Goal: Navigation & Orientation: Find specific page/section

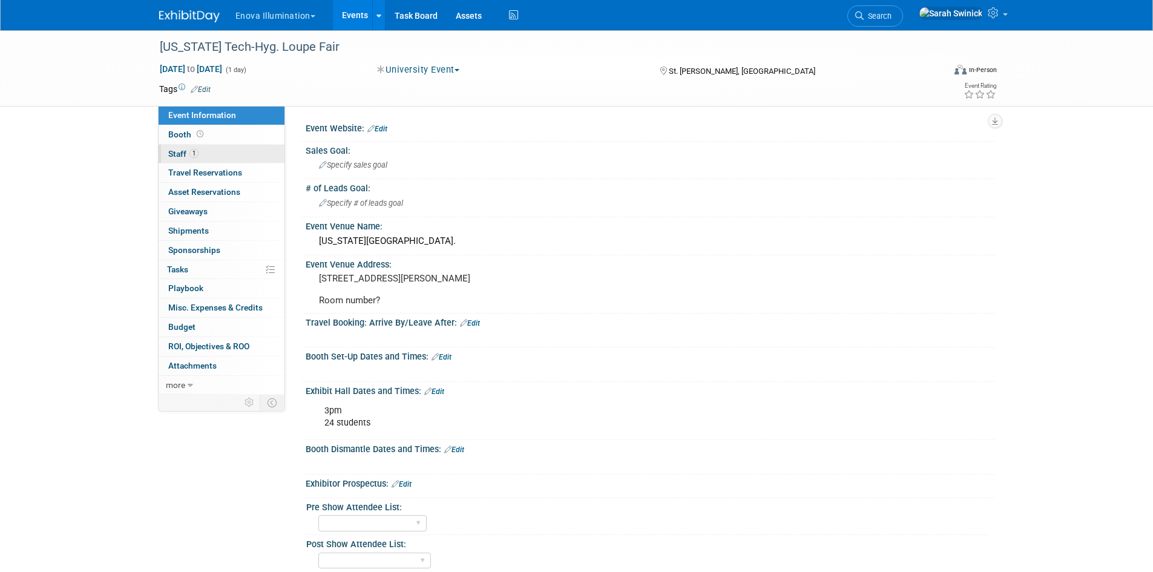
click at [234, 160] on link "1 Staff 1" at bounding box center [222, 154] width 126 height 19
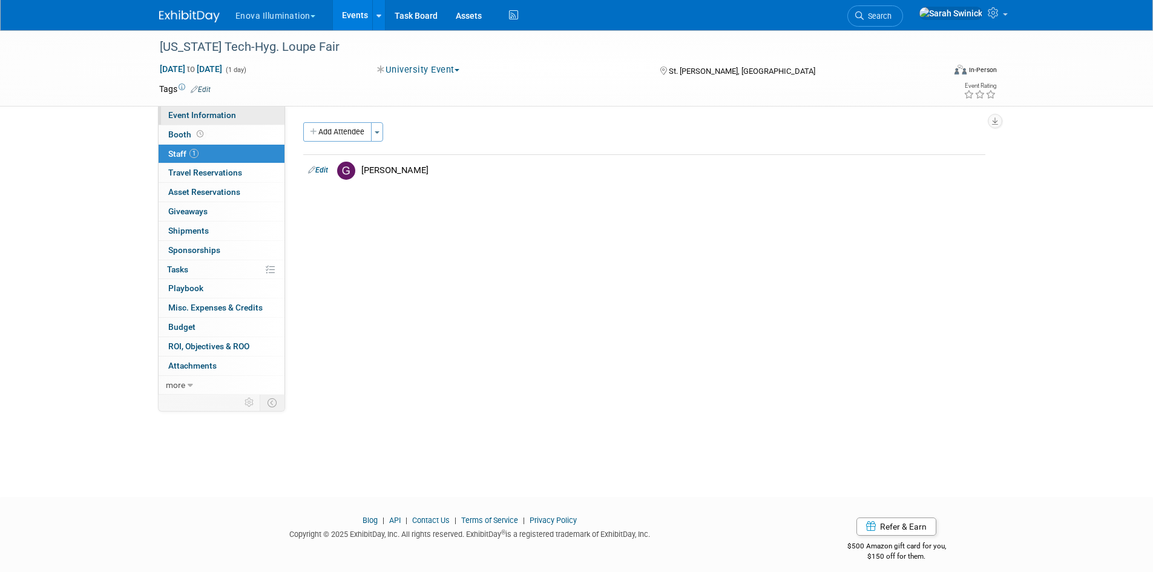
click at [261, 110] on link "Event Information" at bounding box center [222, 115] width 126 height 19
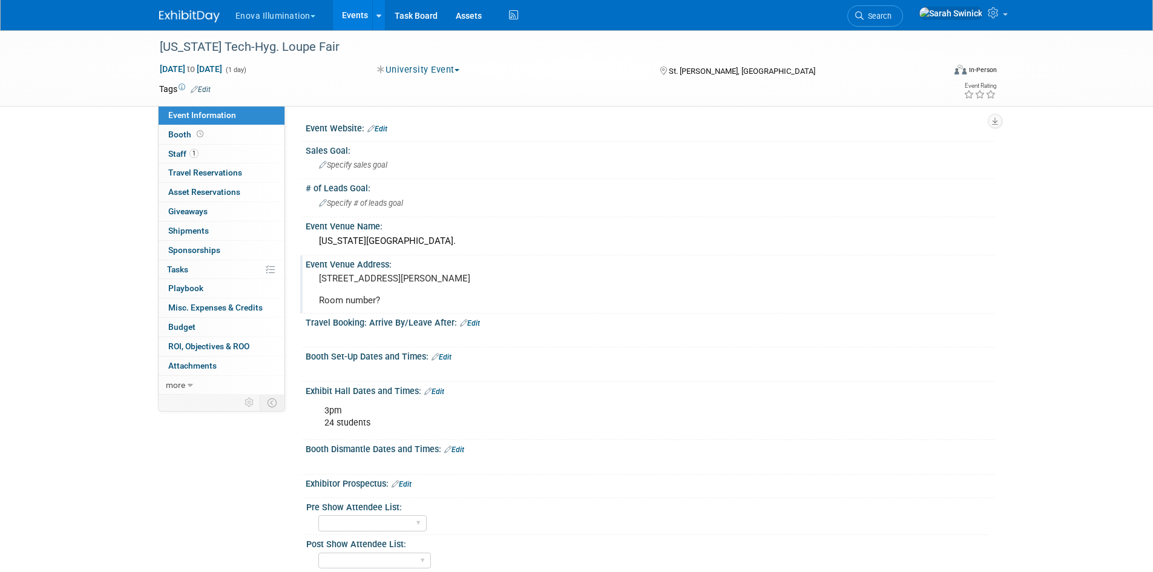
click at [383, 299] on pre "225 S Univ Ave, St. George, UT 84770 Room number?" at bounding box center [449, 289] width 260 height 33
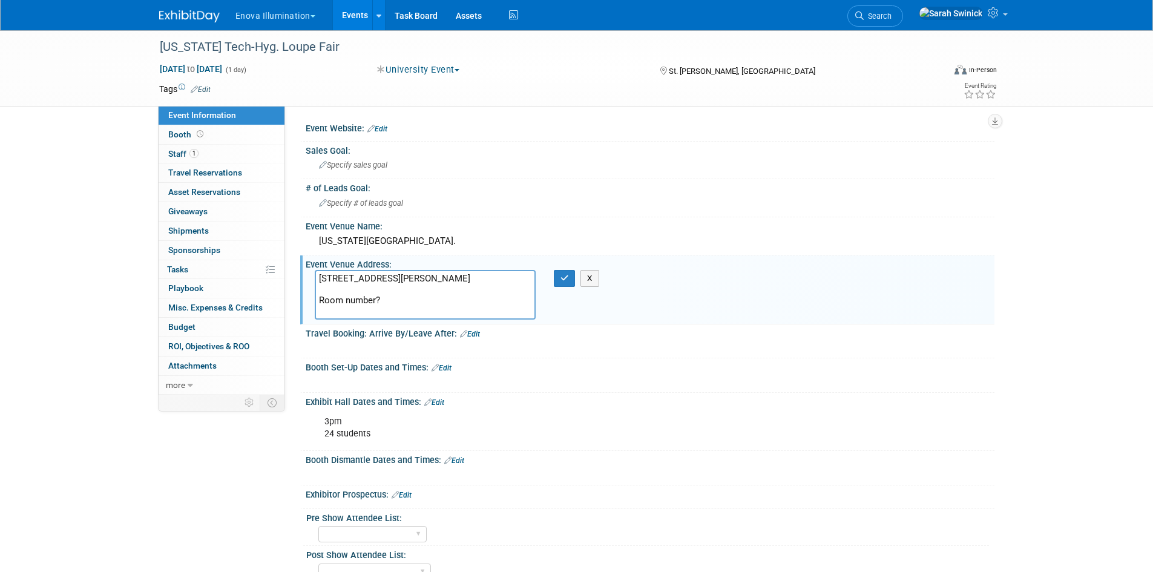
click at [378, 308] on textarea "225 S Univ Ave, St. George, UT 84770 Room number?" at bounding box center [425, 295] width 221 height 50
type textarea "225 S Univ Ave, St. George, UT 84770 Room number-TBD?"
drag, startPoint x: 560, startPoint y: 280, endPoint x: 534, endPoint y: 269, distance: 28.2
click at [559, 279] on button "button" at bounding box center [565, 278] width 22 height 17
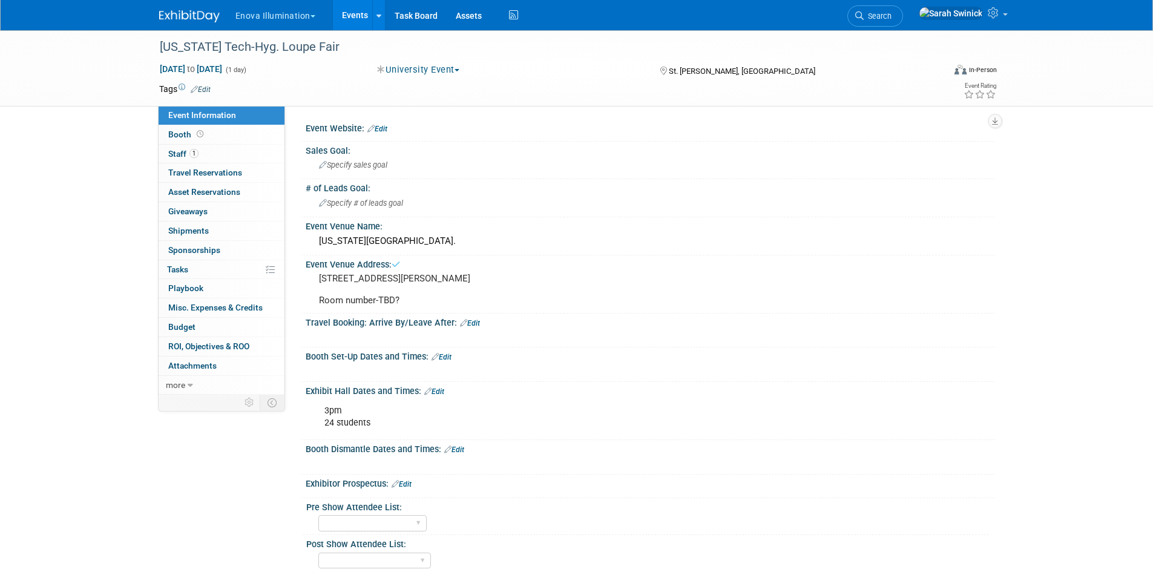
click at [188, 24] on div "Enova Illumination Choose Workspace: enova Enova Illumination Enova Illuminatio…" at bounding box center [577, 15] width 836 height 30
click at [188, 21] on img at bounding box center [189, 16] width 61 height 12
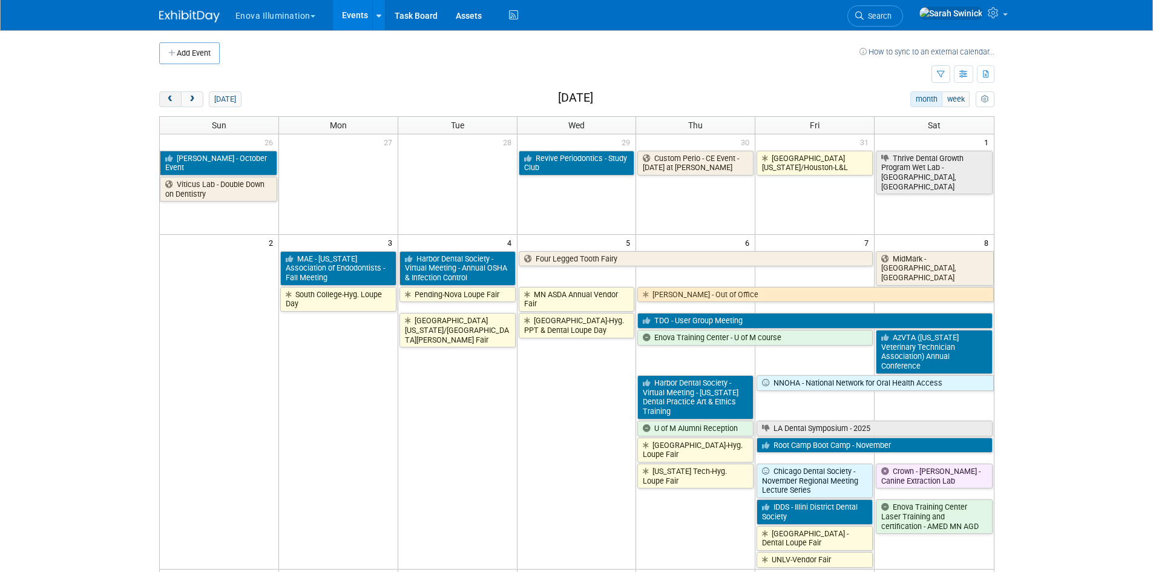
click at [173, 92] on button "prev" at bounding box center [170, 99] width 22 height 16
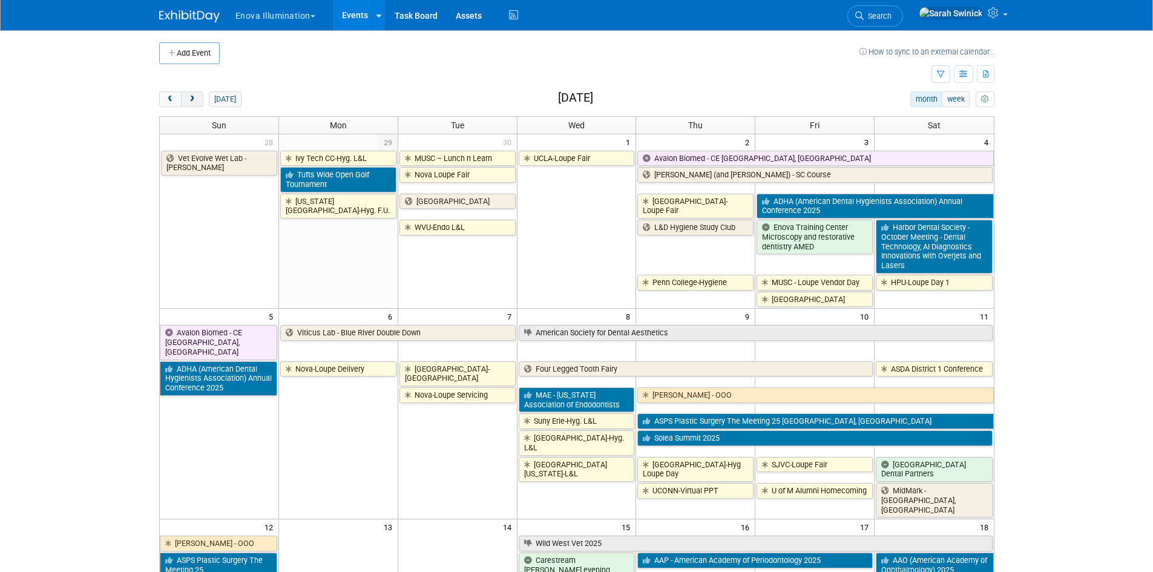
click at [189, 105] on button "next" at bounding box center [192, 99] width 22 height 16
click at [191, 102] on span "next" at bounding box center [192, 100] width 9 height 8
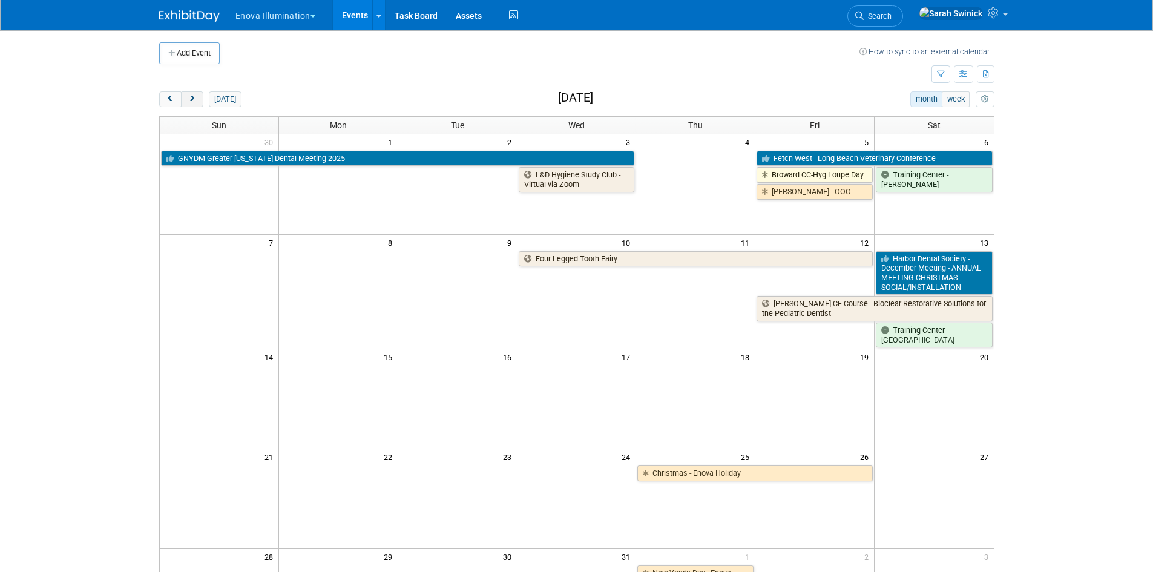
click at [191, 102] on span "next" at bounding box center [192, 100] width 9 height 8
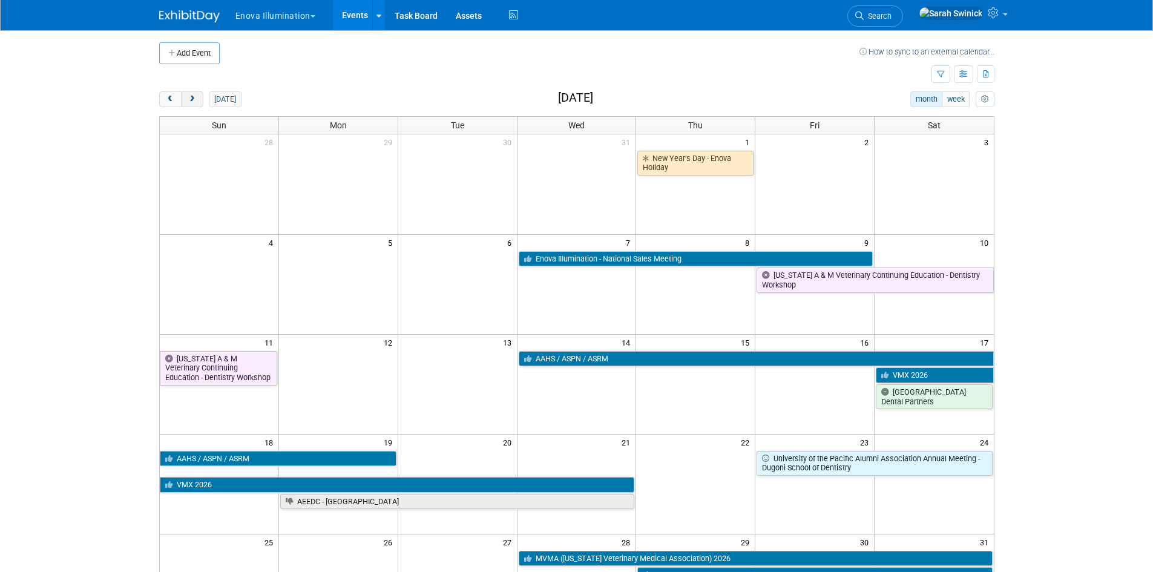
click at [191, 102] on span "next" at bounding box center [192, 100] width 9 height 8
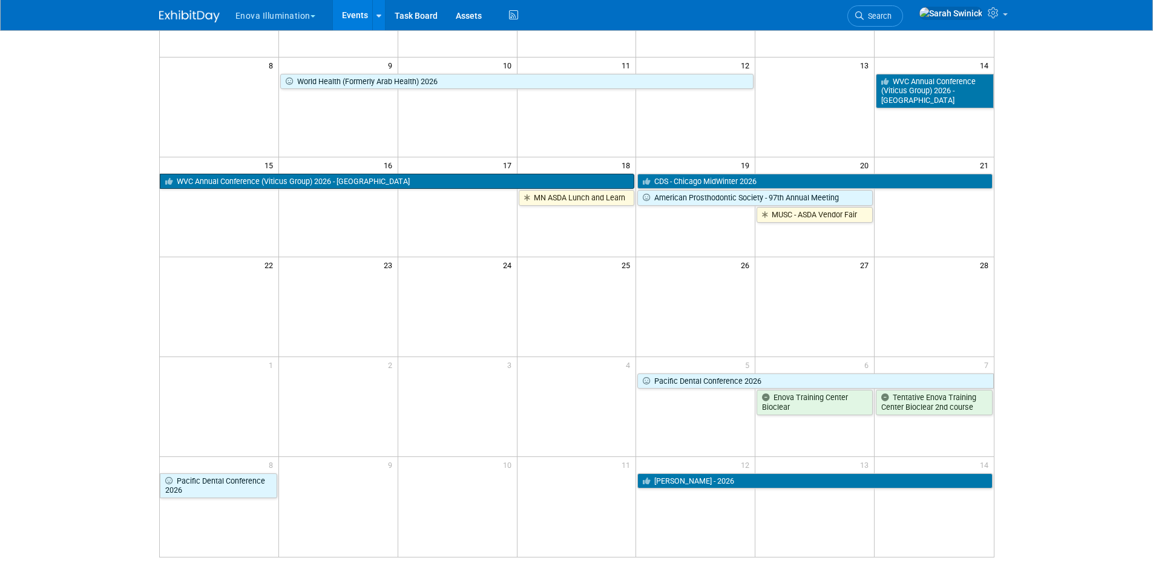
scroll to position [182, 0]
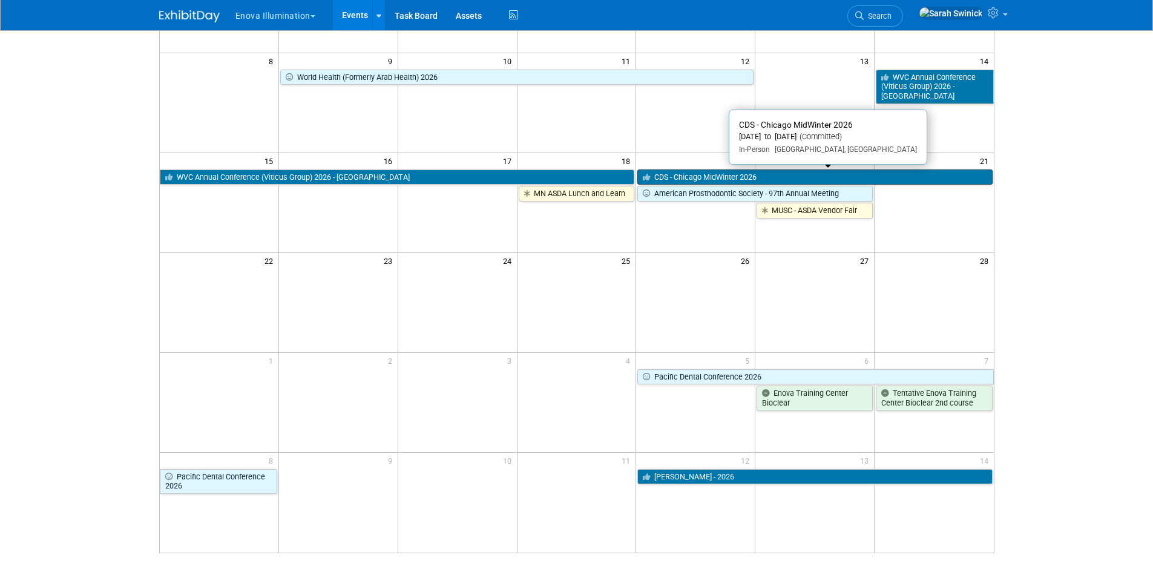
click at [659, 173] on link "CDS - Chicago MidWinter 2026" at bounding box center [815, 178] width 355 height 16
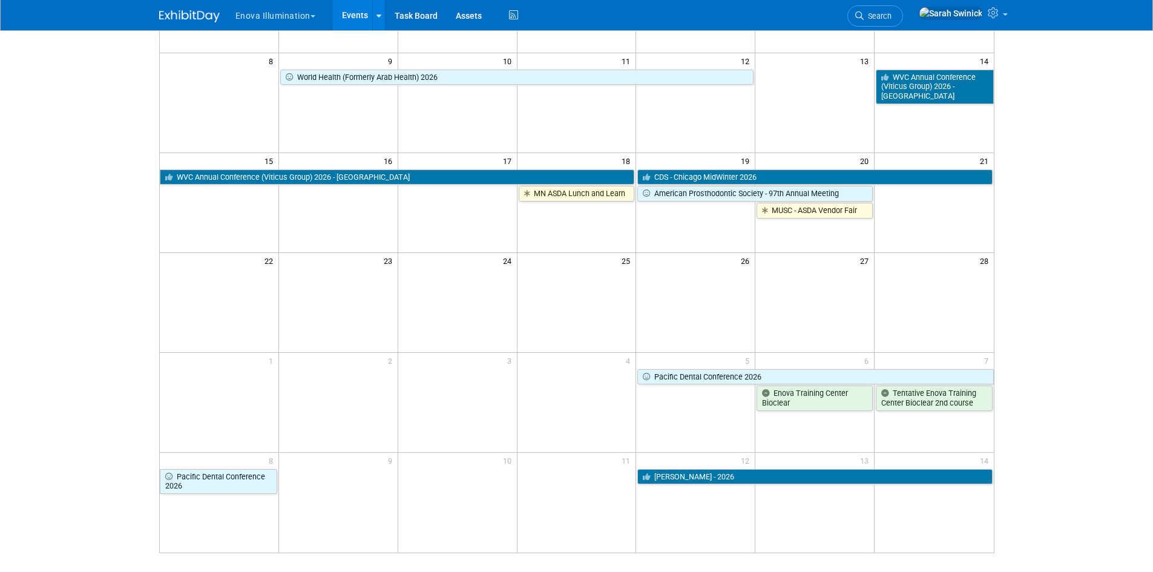
scroll to position [0, 0]
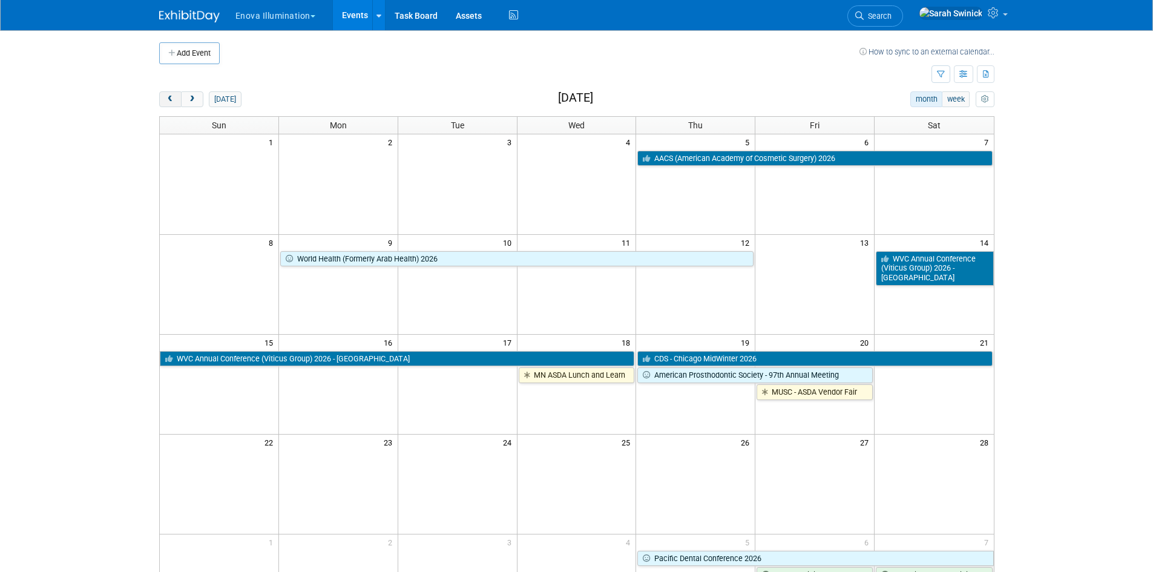
click at [163, 97] on button "prev" at bounding box center [170, 99] width 22 height 16
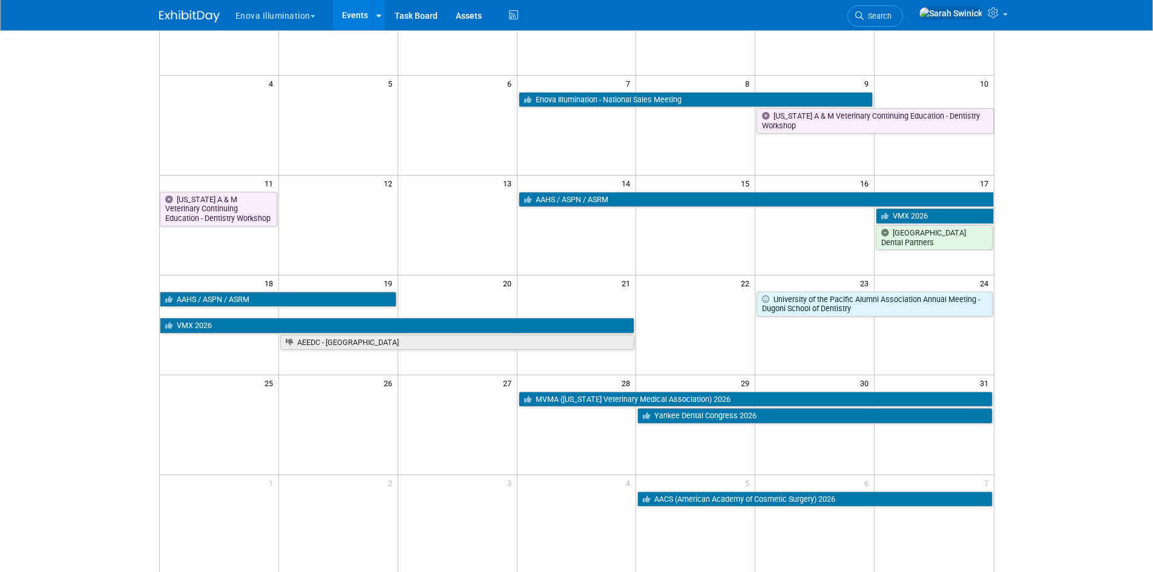
scroll to position [182, 0]
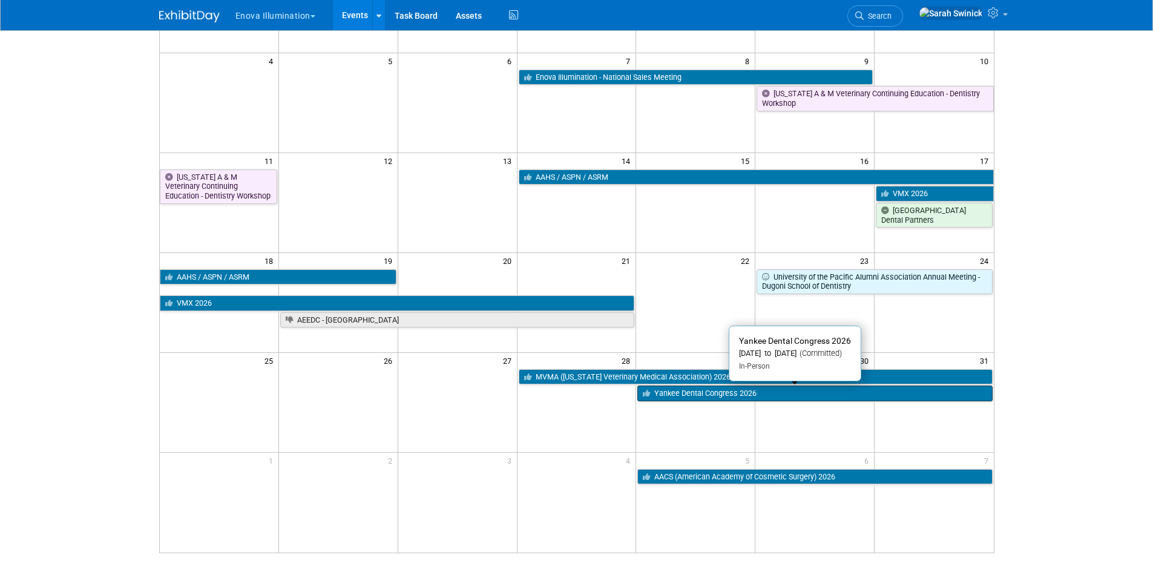
click at [913, 396] on link "Yankee Dental Congress 2026" at bounding box center [815, 394] width 355 height 16
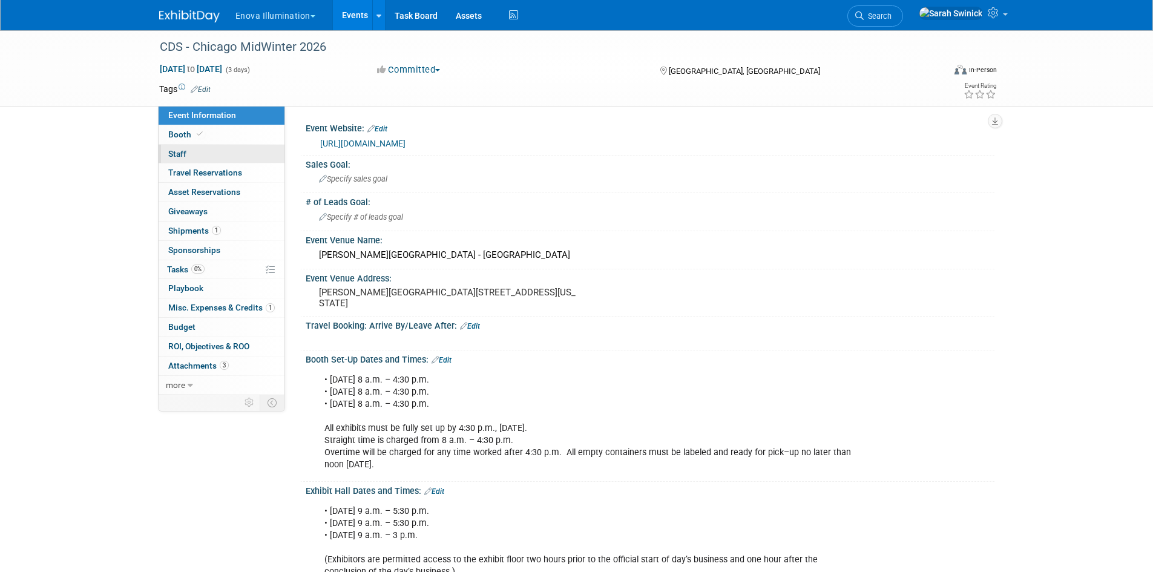
click at [246, 150] on link "0 Staff 0" at bounding box center [222, 154] width 126 height 19
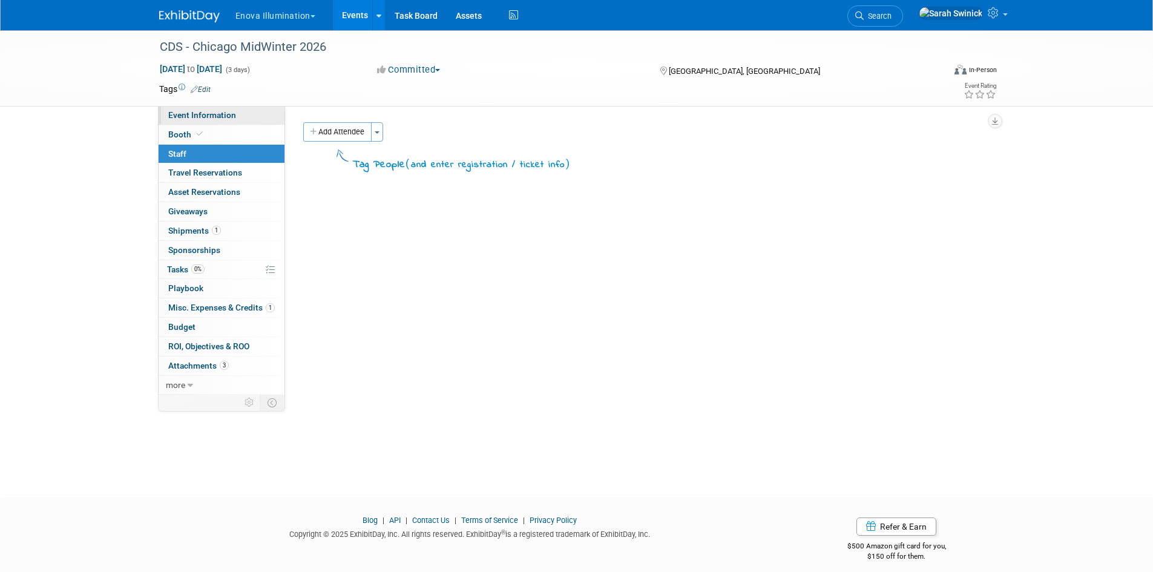
click at [244, 121] on link "Event Information" at bounding box center [222, 115] width 126 height 19
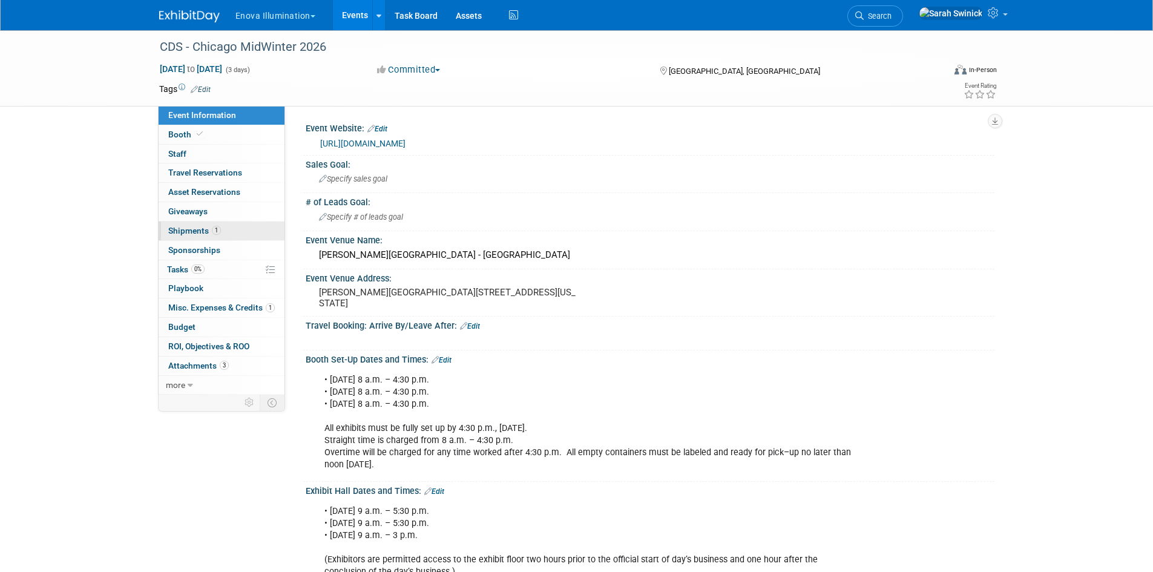
click at [237, 231] on link "1 Shipments 1" at bounding box center [222, 231] width 126 height 19
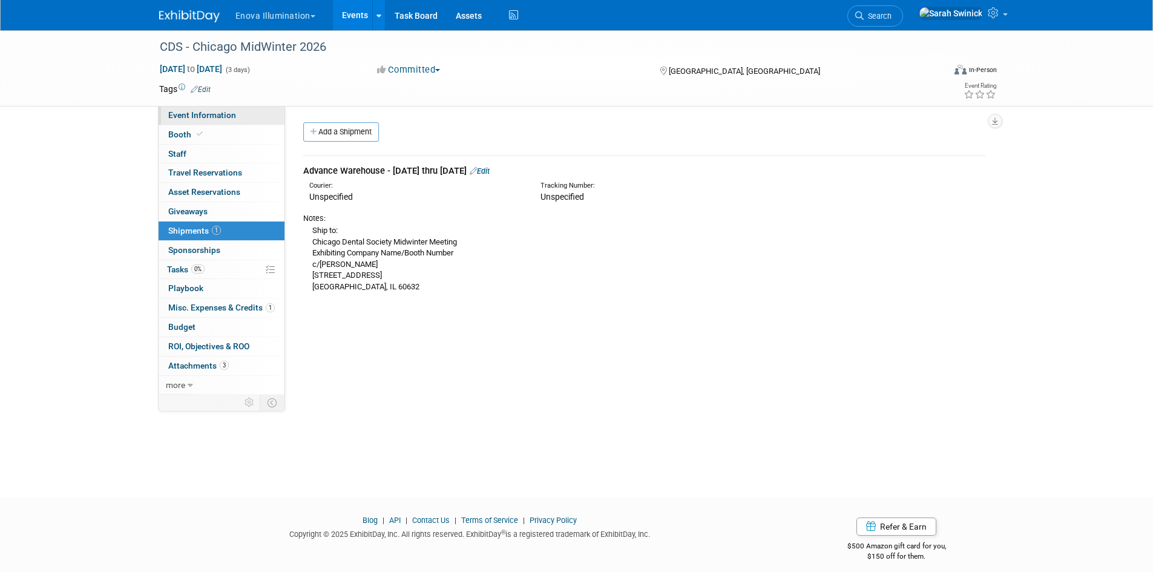
click at [222, 116] on span "Event Information" at bounding box center [202, 115] width 68 height 10
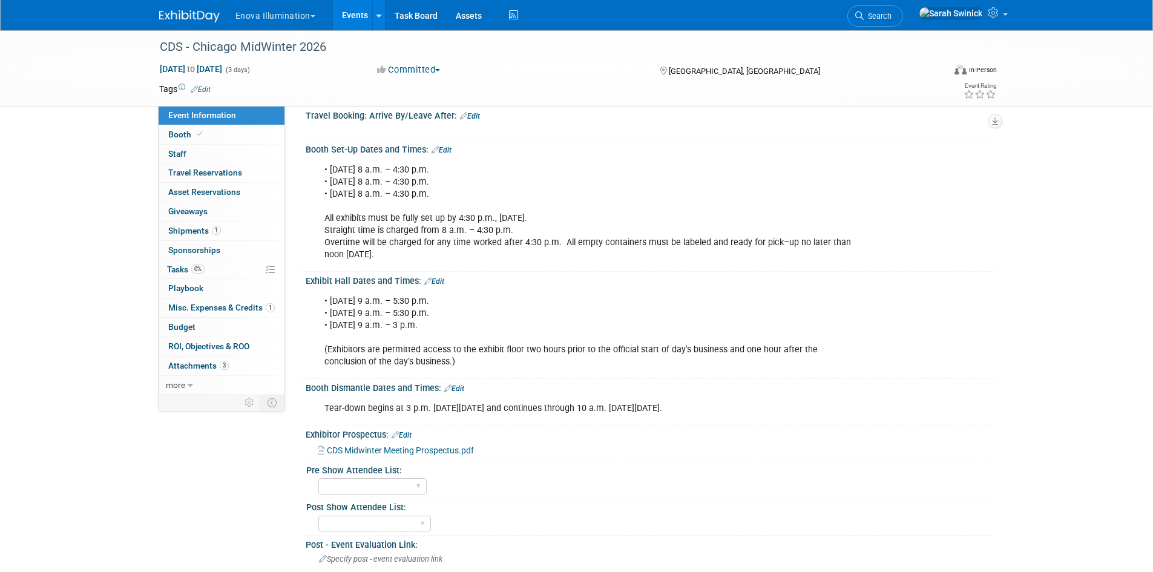
scroll to position [242, 0]
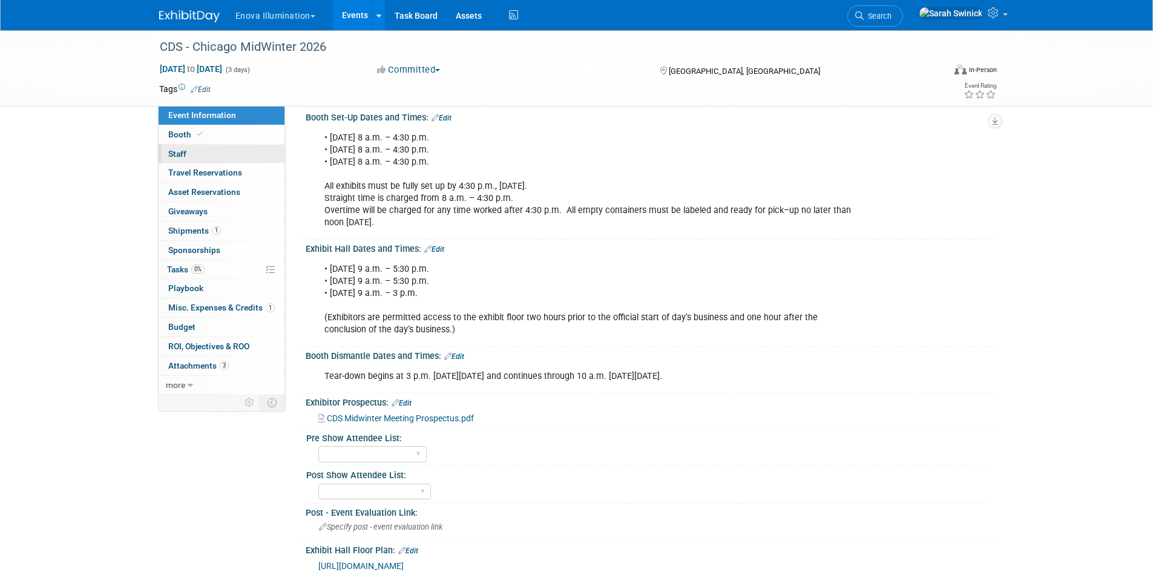
click at [197, 152] on link "0 Staff 0" at bounding box center [222, 154] width 126 height 19
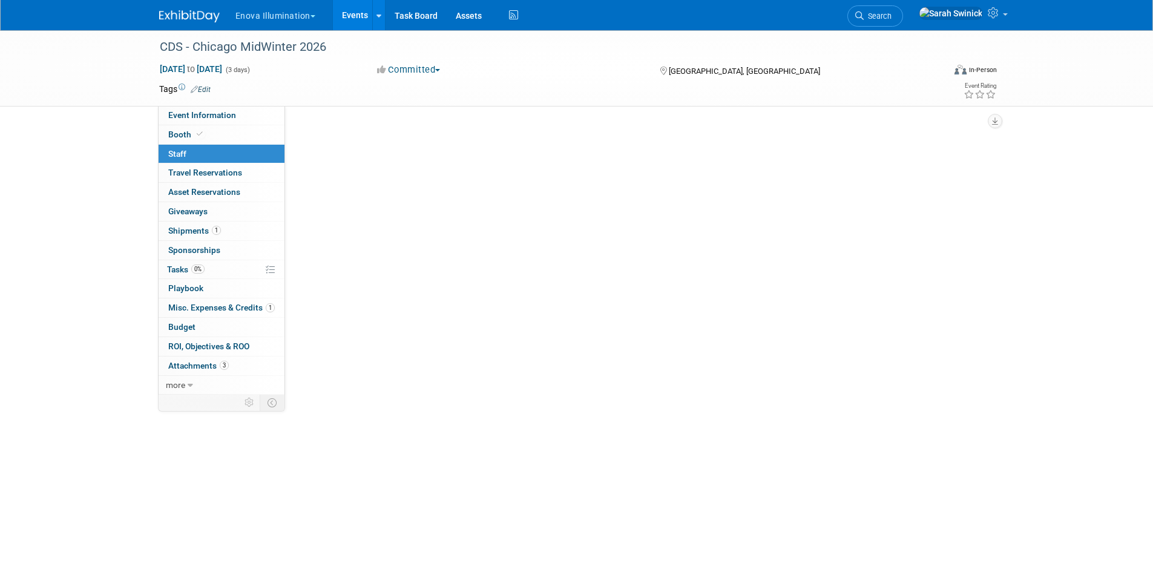
scroll to position [0, 0]
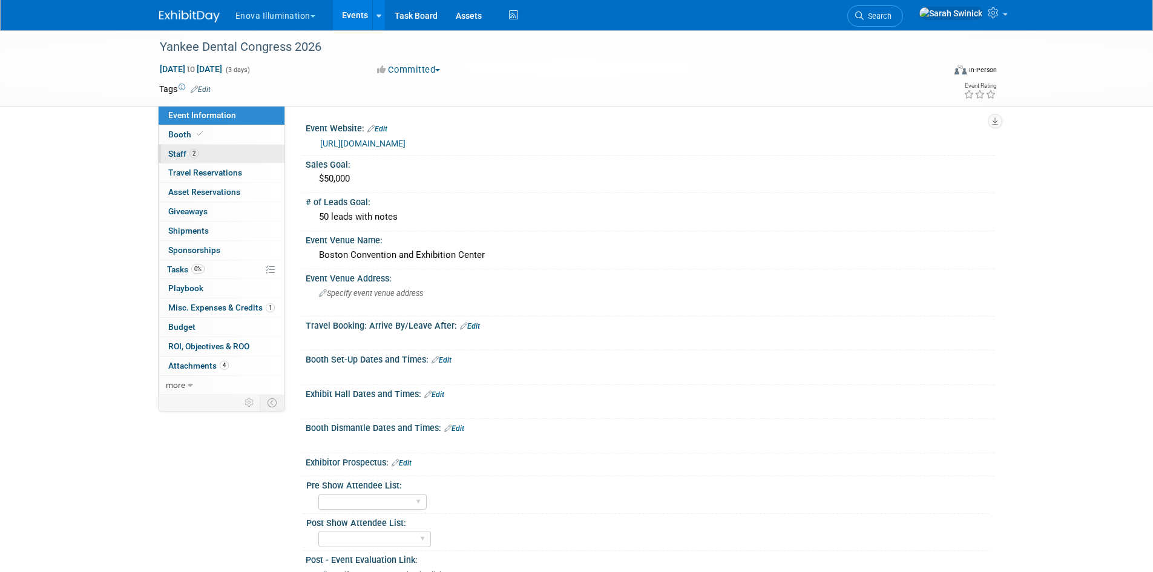
click at [204, 150] on link "2 Staff 2" at bounding box center [222, 154] width 126 height 19
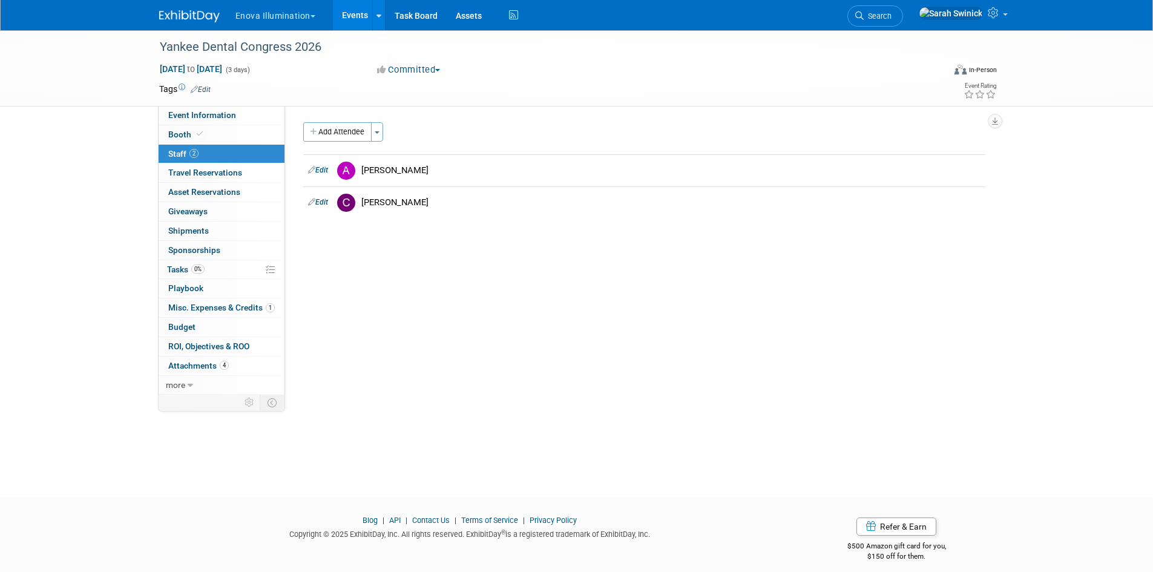
click at [187, 18] on img at bounding box center [189, 16] width 61 height 12
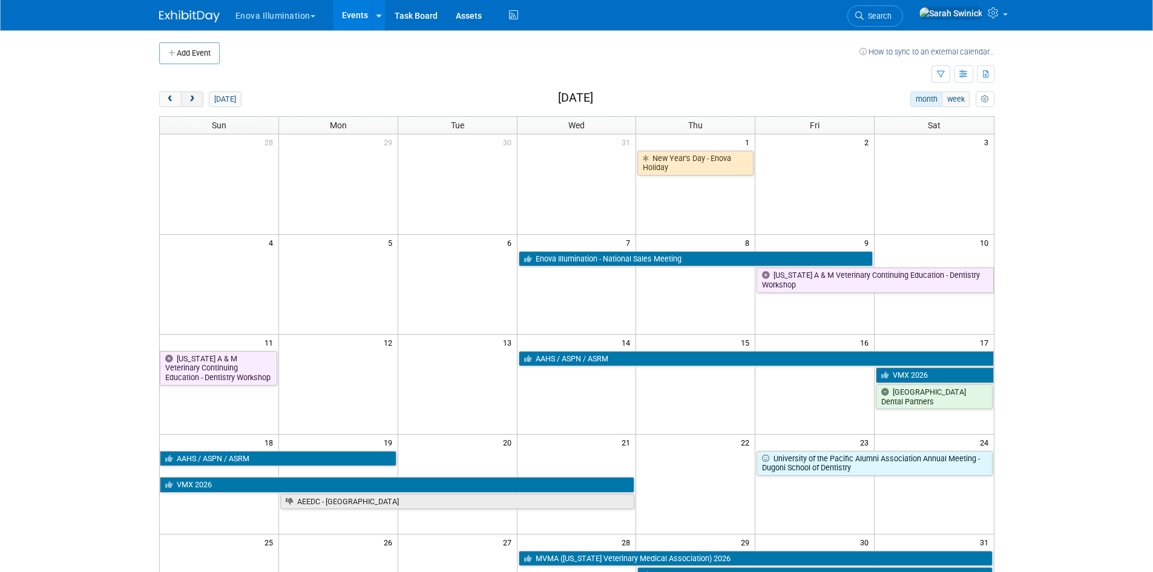
click at [194, 102] on span "next" at bounding box center [192, 100] width 9 height 8
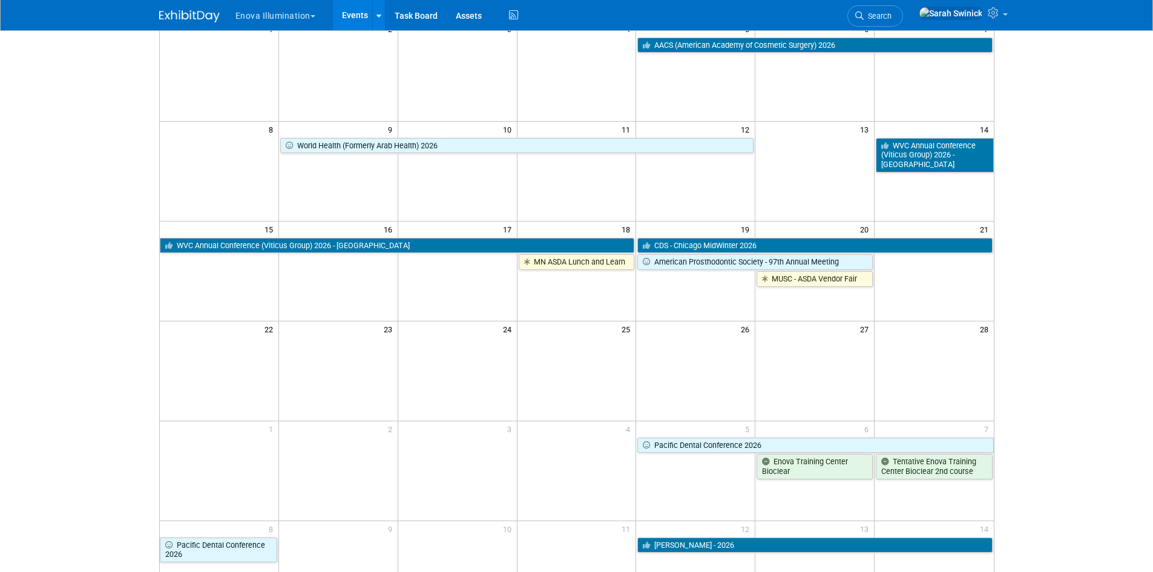
scroll to position [242, 0]
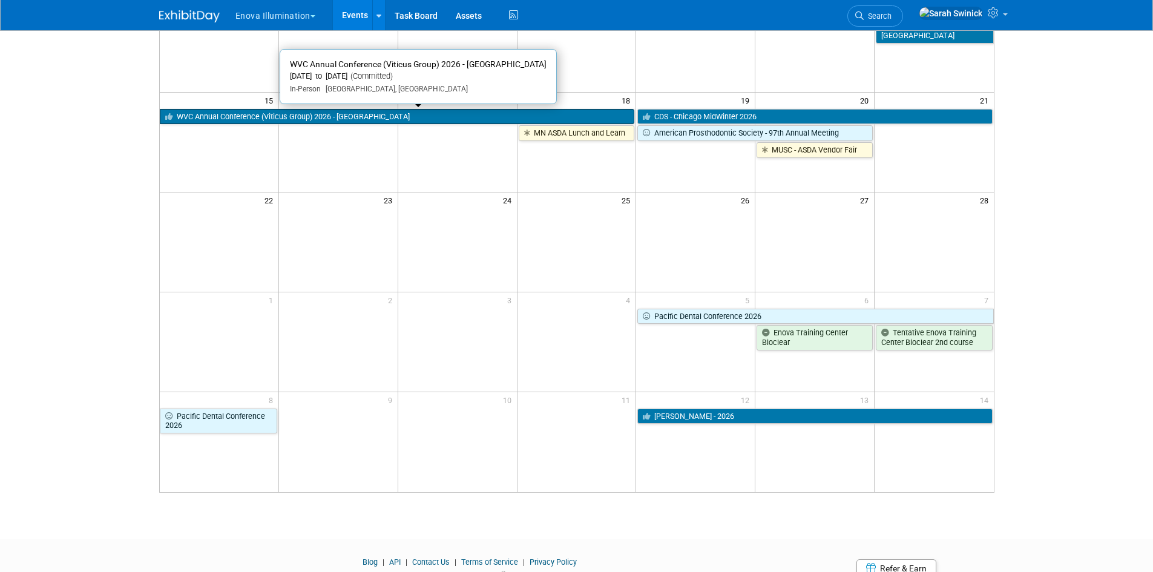
click at [460, 121] on link "WVC Annual Conference (Viticus Group) 2026 - [GEOGRAPHIC_DATA]" at bounding box center [397, 117] width 475 height 16
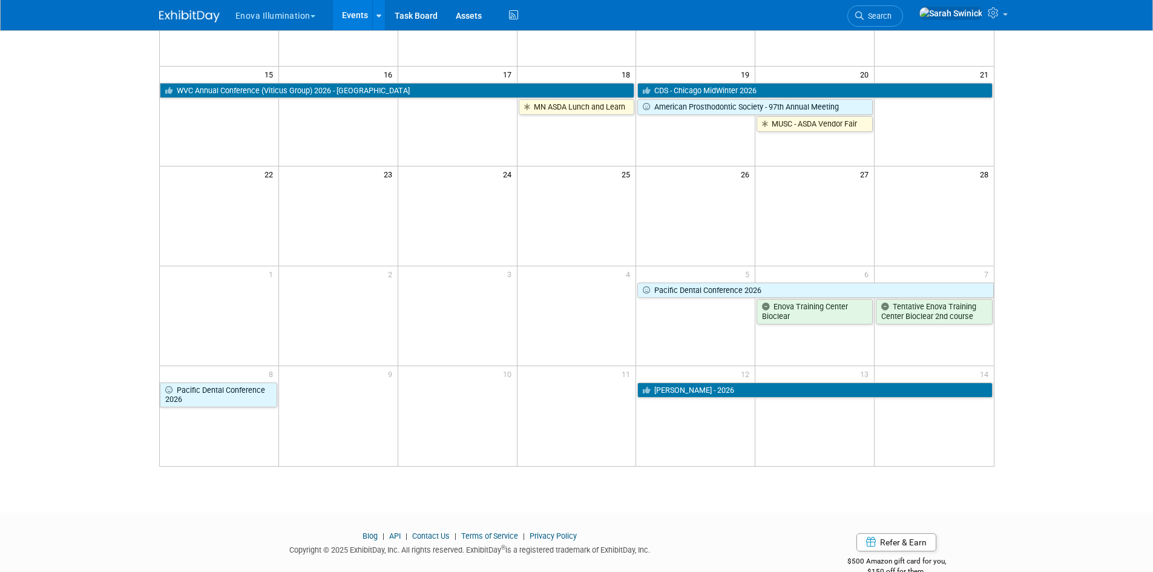
scroll to position [294, 0]
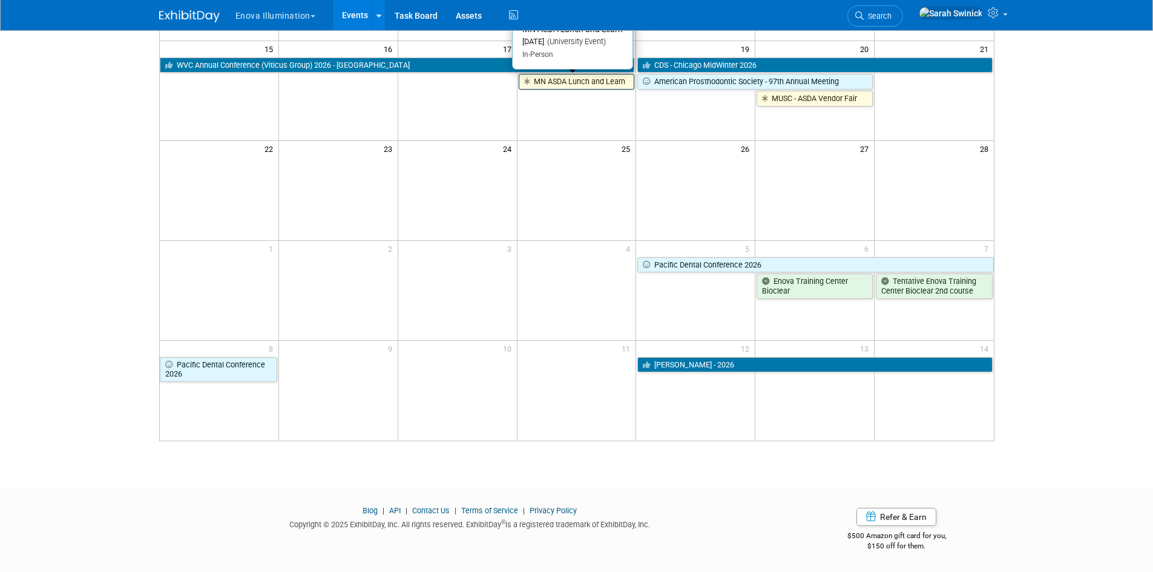
click at [566, 81] on link "MN ASDA Lunch and Learn" at bounding box center [577, 82] width 116 height 16
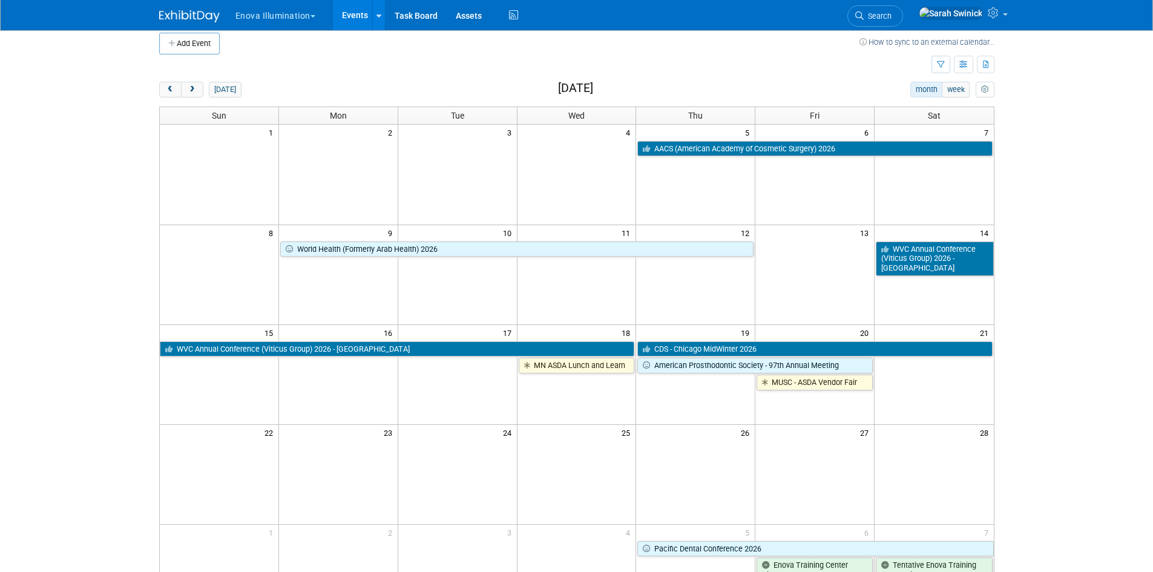
scroll to position [0, 0]
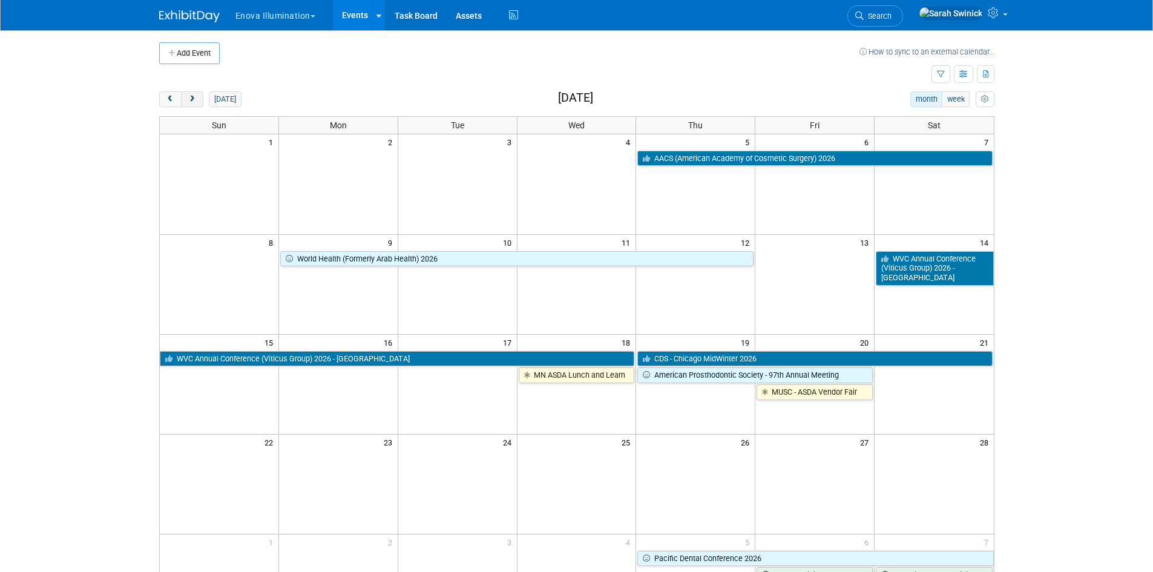
click at [203, 93] on button "next" at bounding box center [192, 99] width 22 height 16
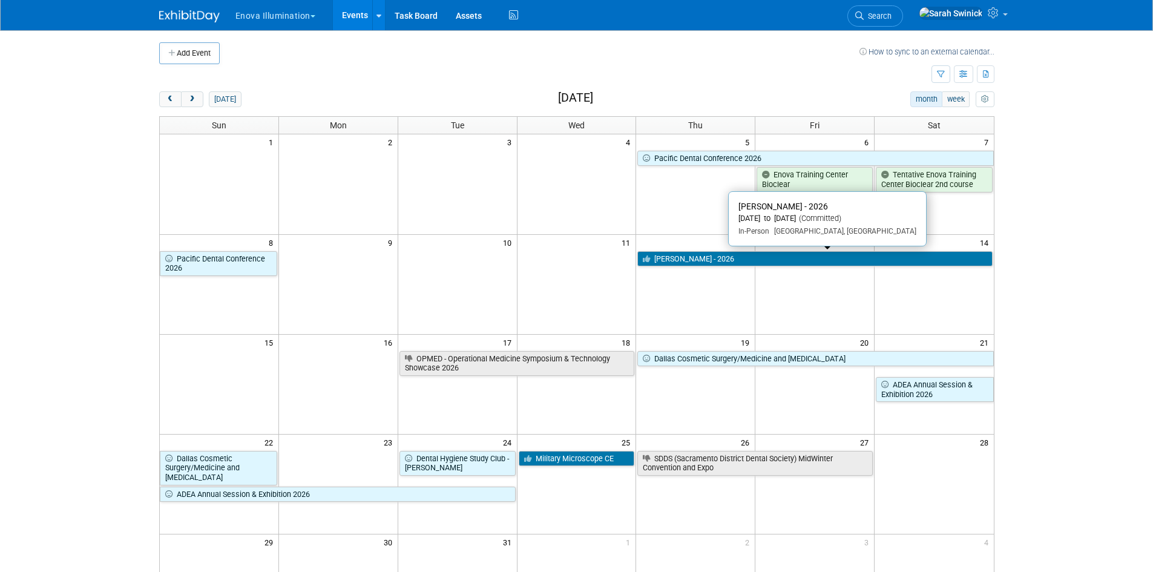
click at [838, 262] on link "Hinman - 2026" at bounding box center [815, 259] width 355 height 16
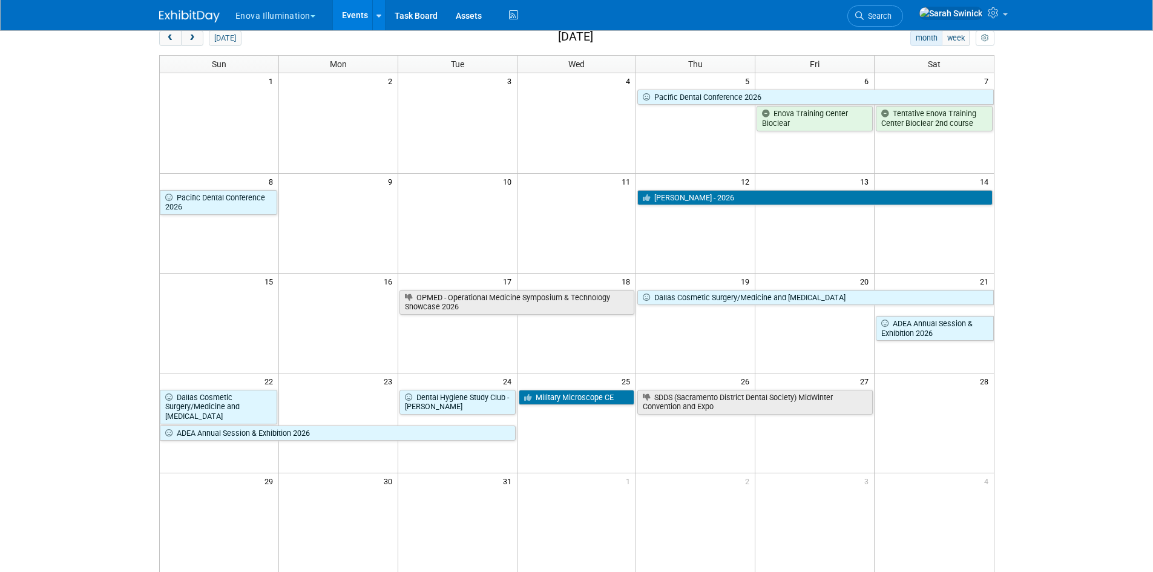
scroll to position [182, 0]
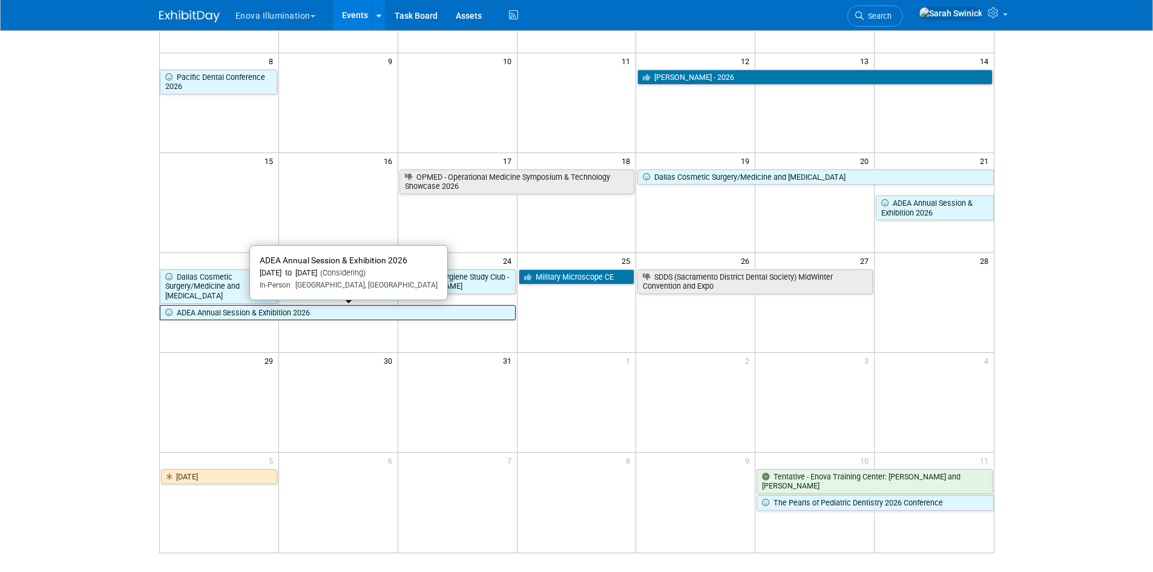
click at [367, 315] on link "ADEA Annual Session & Exhibition 2026" at bounding box center [338, 313] width 356 height 16
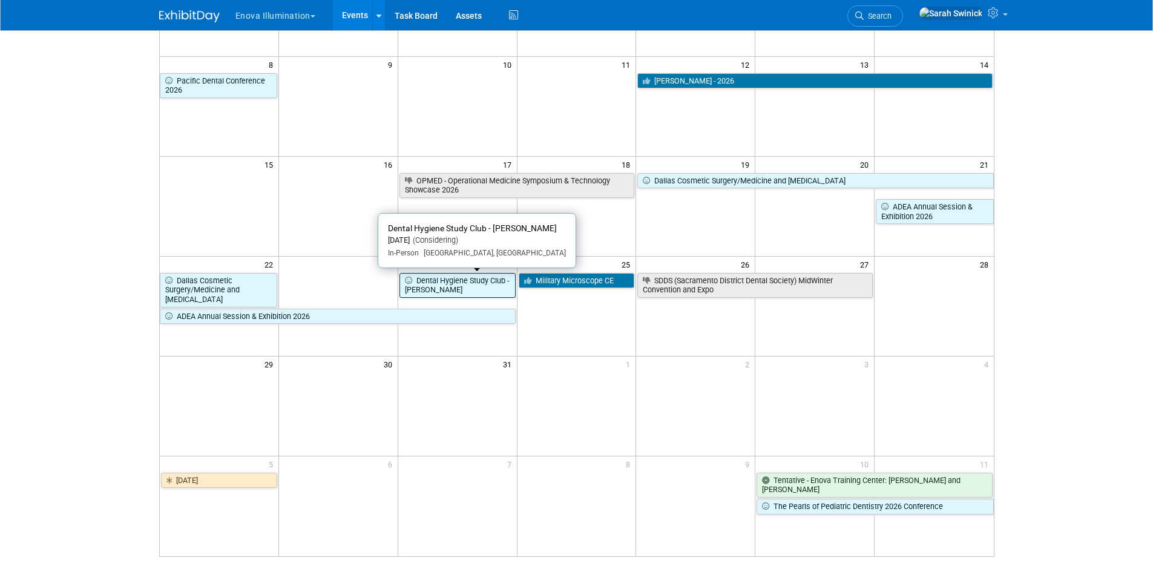
scroll to position [121, 0]
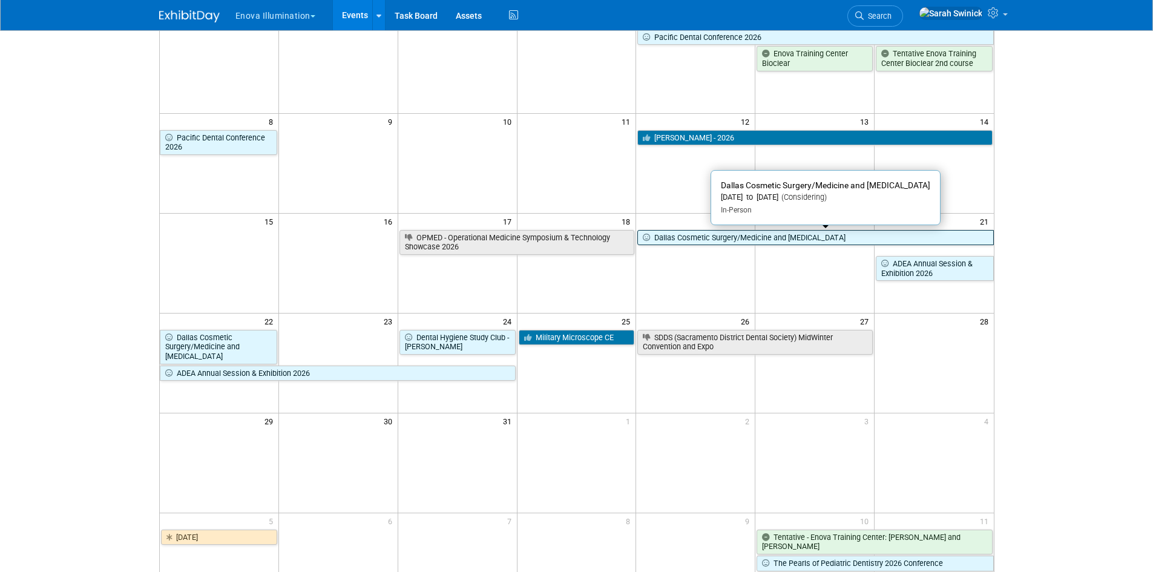
click at [726, 245] on link "Dallas Cosmetic Surgery/Medicine and Rhinoplasty" at bounding box center [816, 238] width 356 height 16
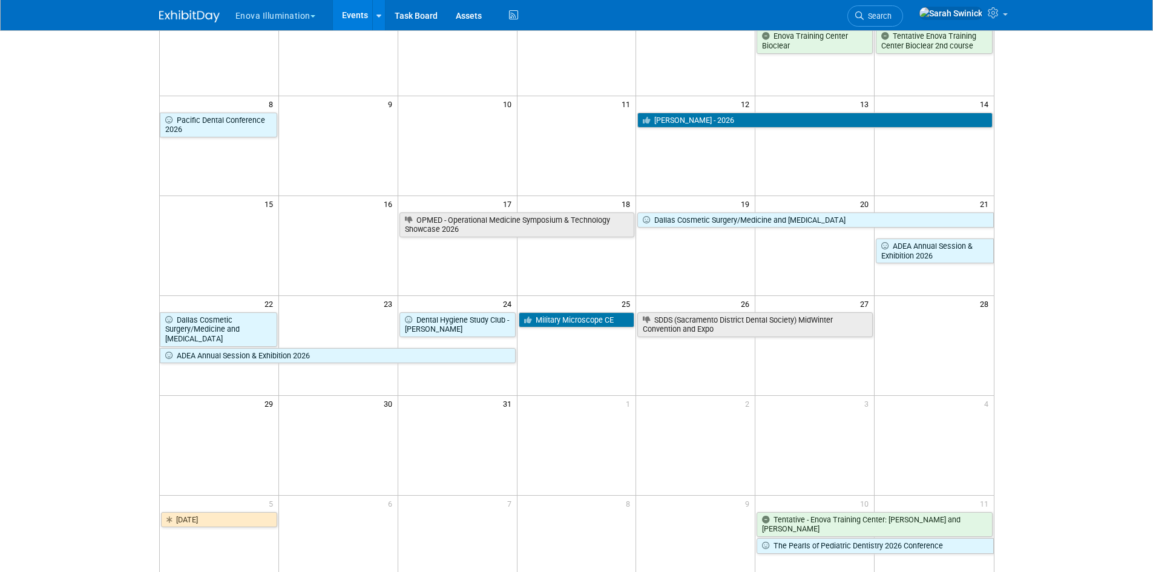
scroll to position [0, 0]
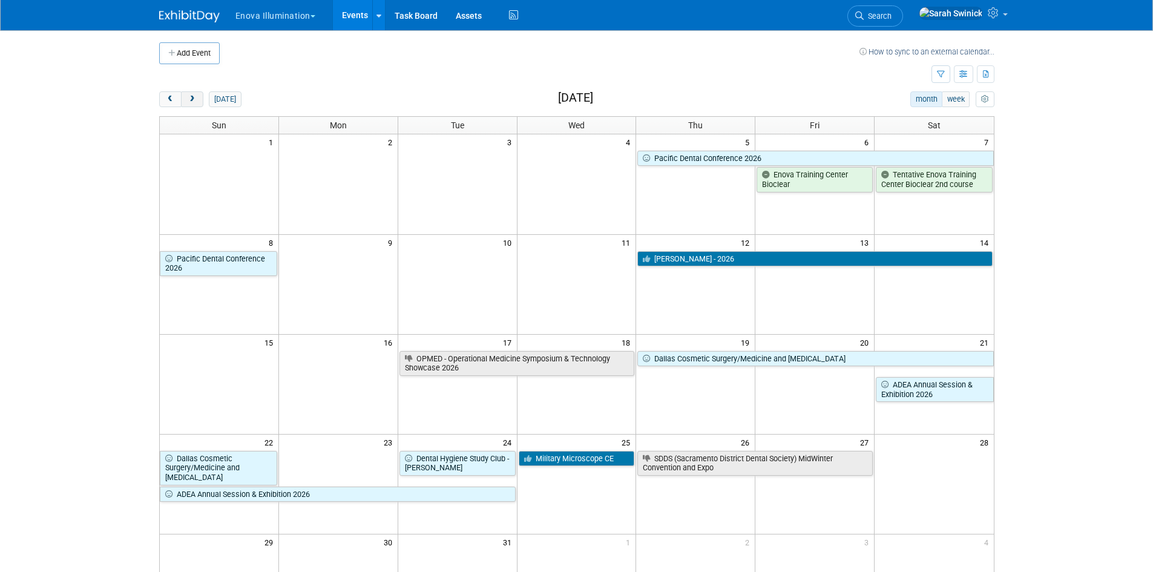
click at [198, 102] on button "next" at bounding box center [192, 99] width 22 height 16
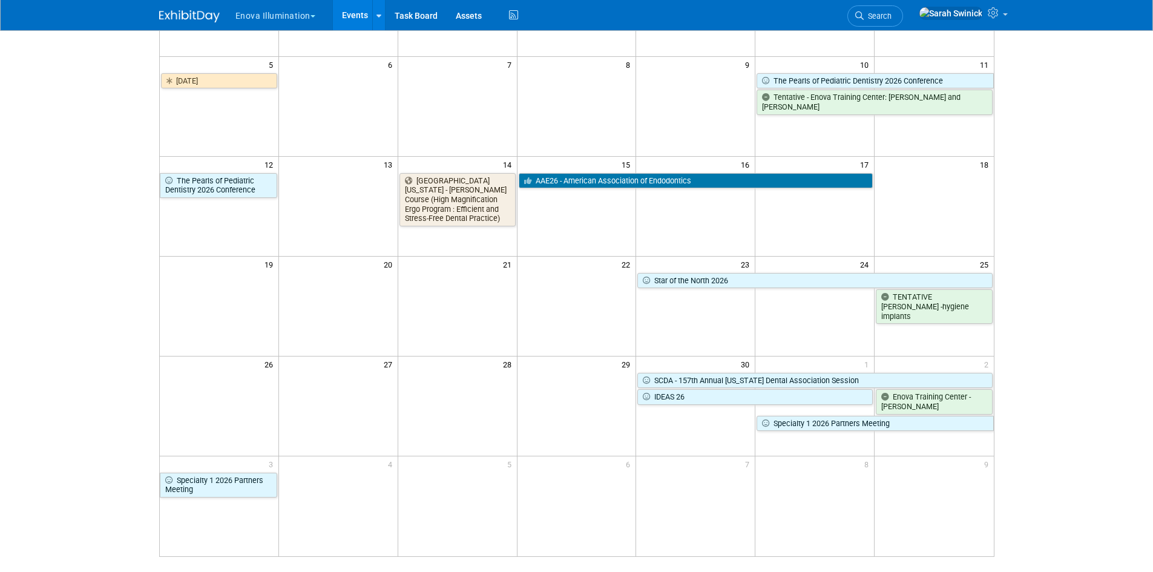
scroll to position [182, 0]
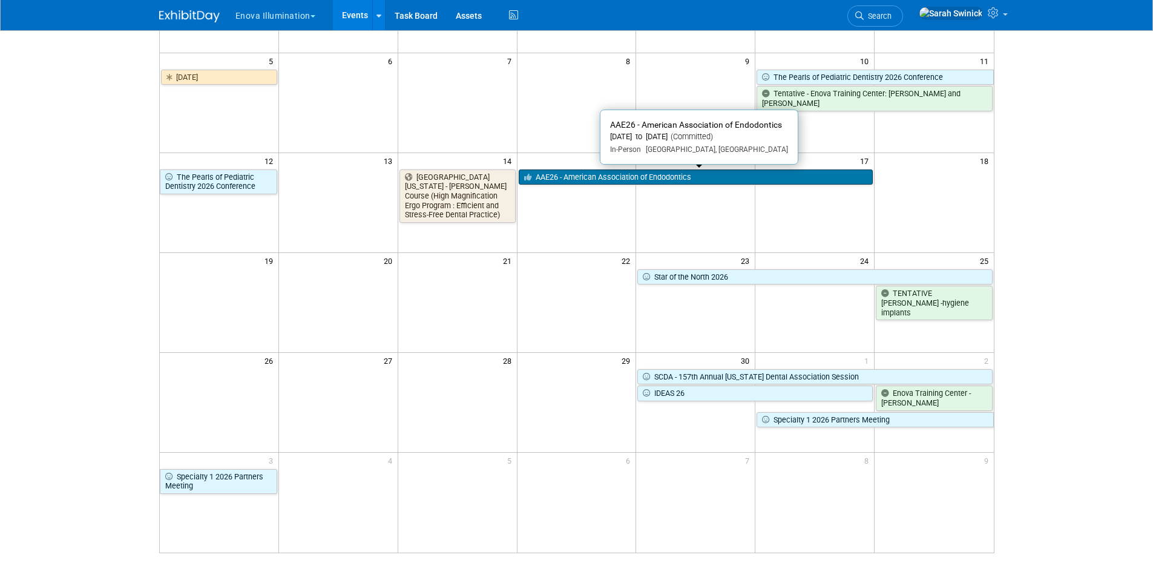
click at [740, 180] on link "AAE26 - American Association of Endodontics" at bounding box center [696, 178] width 355 height 16
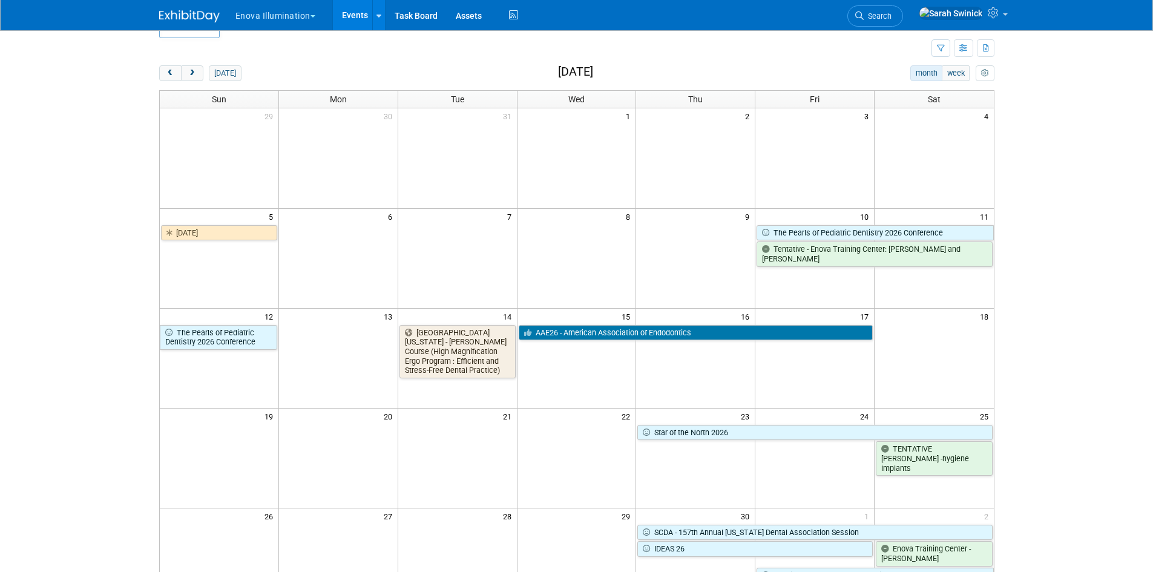
scroll to position [0, 0]
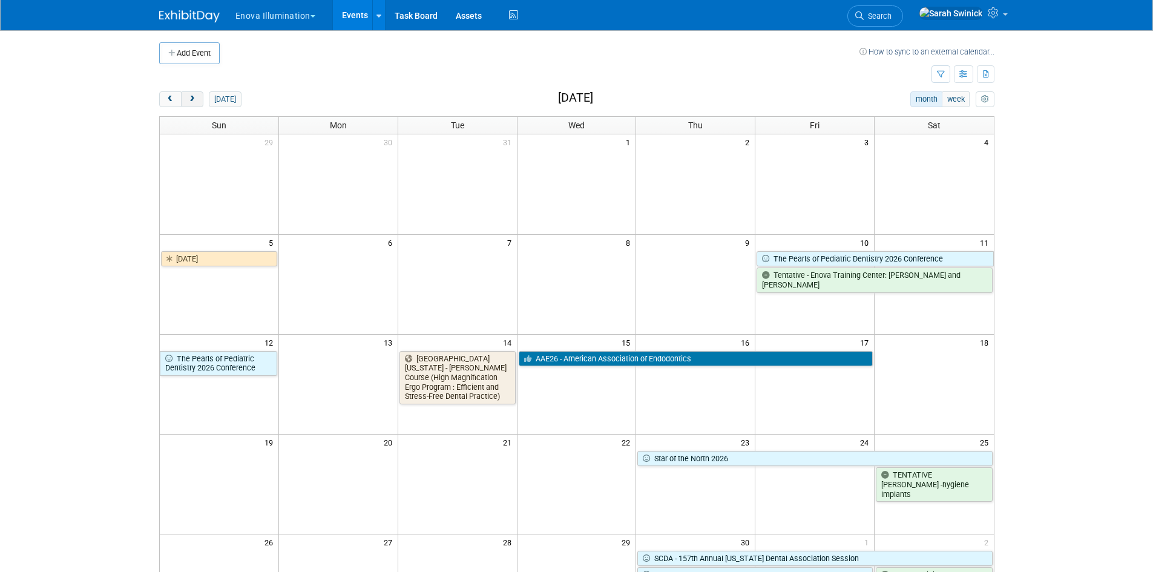
click at [194, 99] on span "next" at bounding box center [192, 100] width 9 height 8
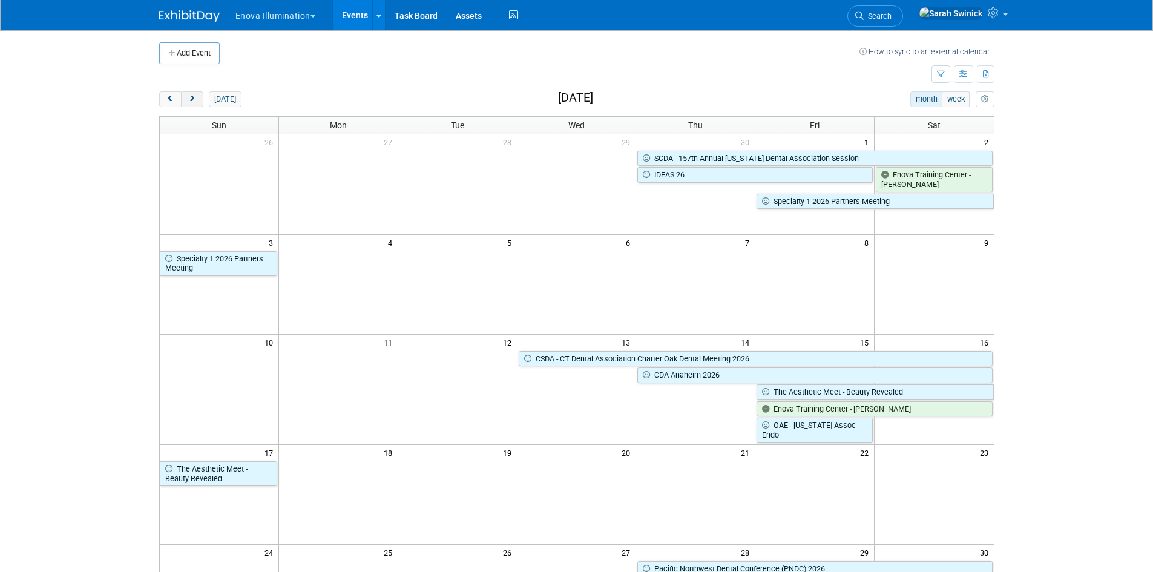
click at [196, 96] on span "next" at bounding box center [192, 100] width 9 height 8
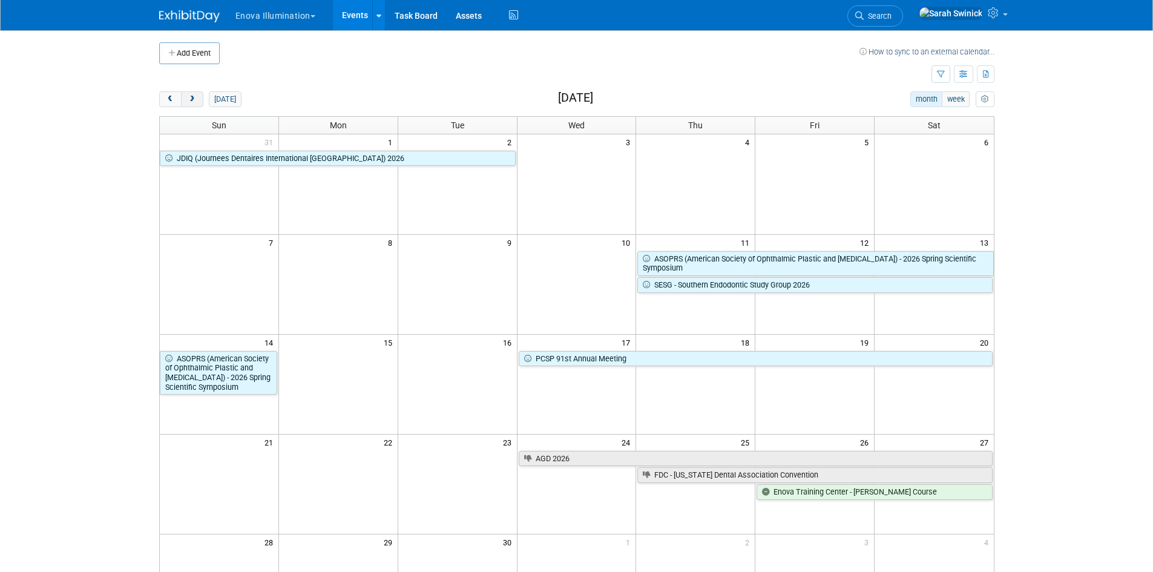
click at [202, 100] on button "next" at bounding box center [192, 99] width 22 height 16
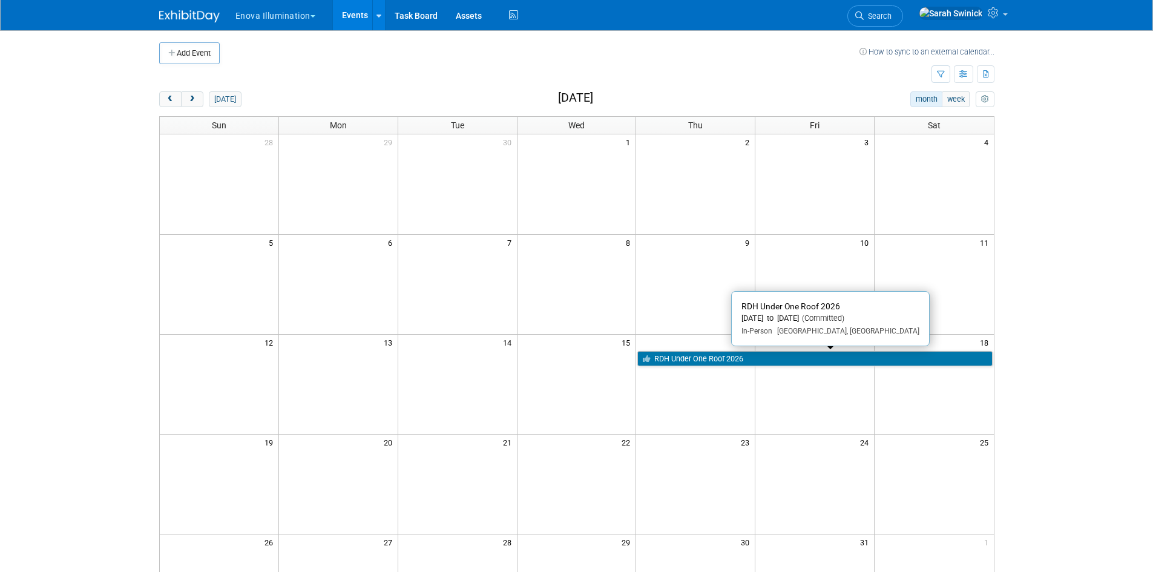
click at [680, 356] on link "RDH Under One Roof 2026" at bounding box center [815, 359] width 355 height 16
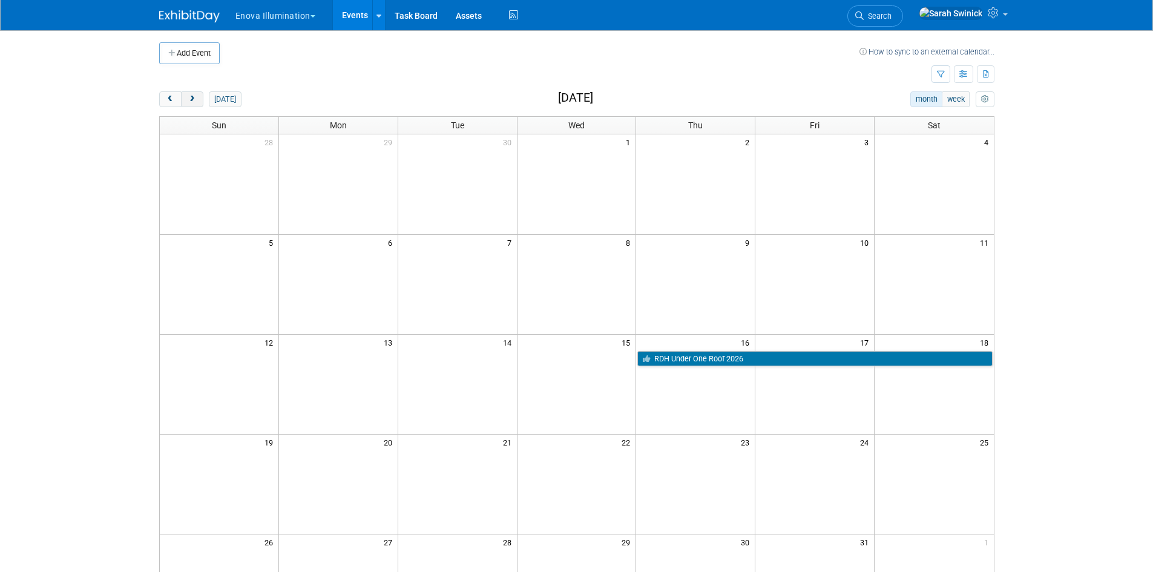
click at [189, 104] on button "next" at bounding box center [192, 99] width 22 height 16
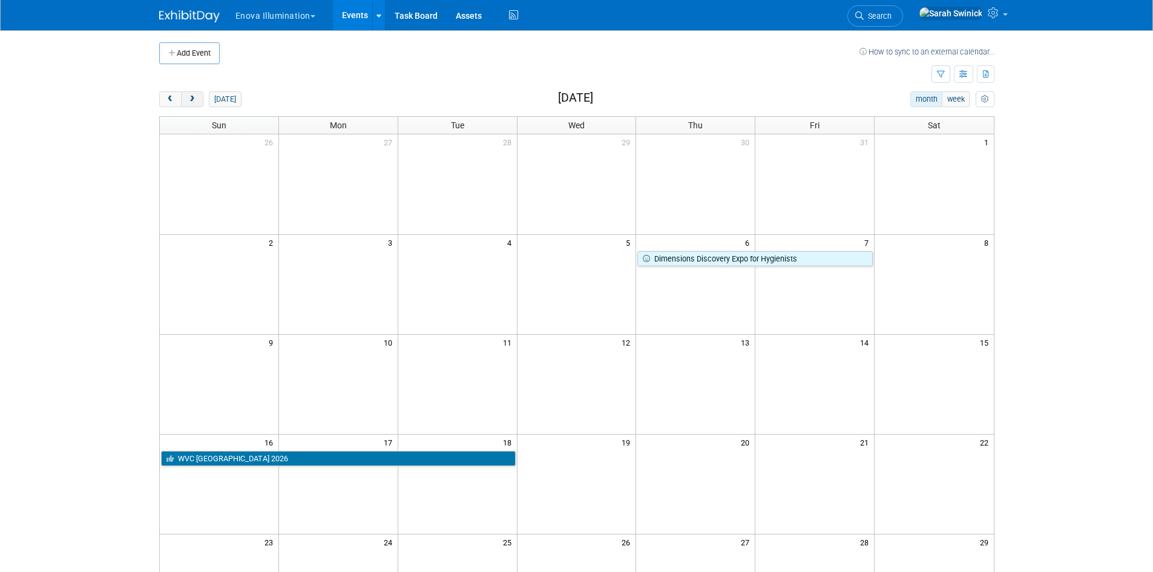
click at [199, 105] on button "next" at bounding box center [192, 99] width 22 height 16
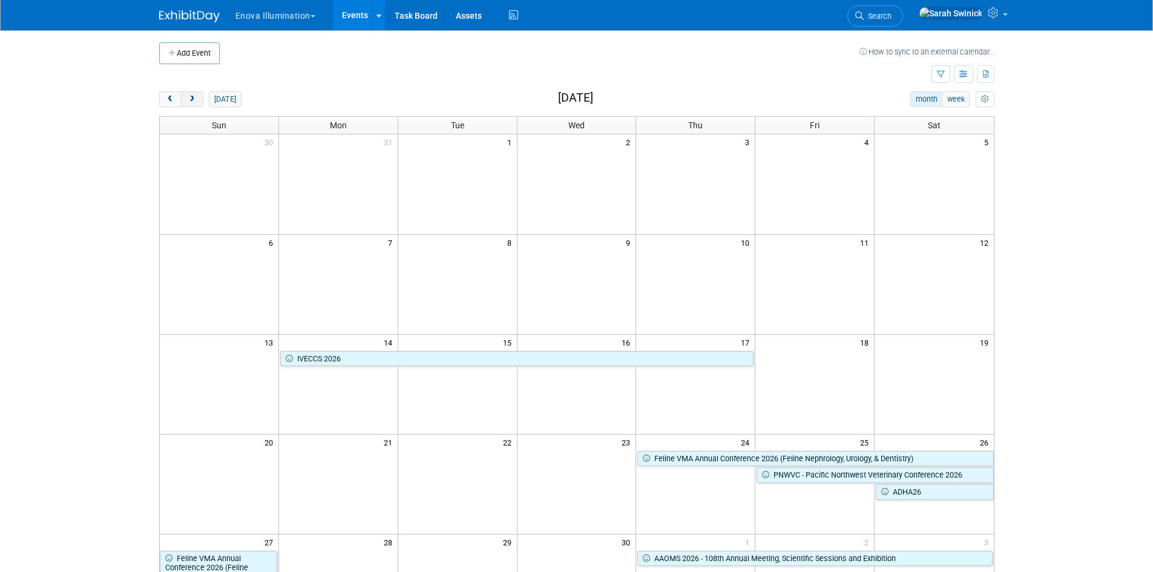
click at [191, 97] on span "next" at bounding box center [192, 100] width 9 height 8
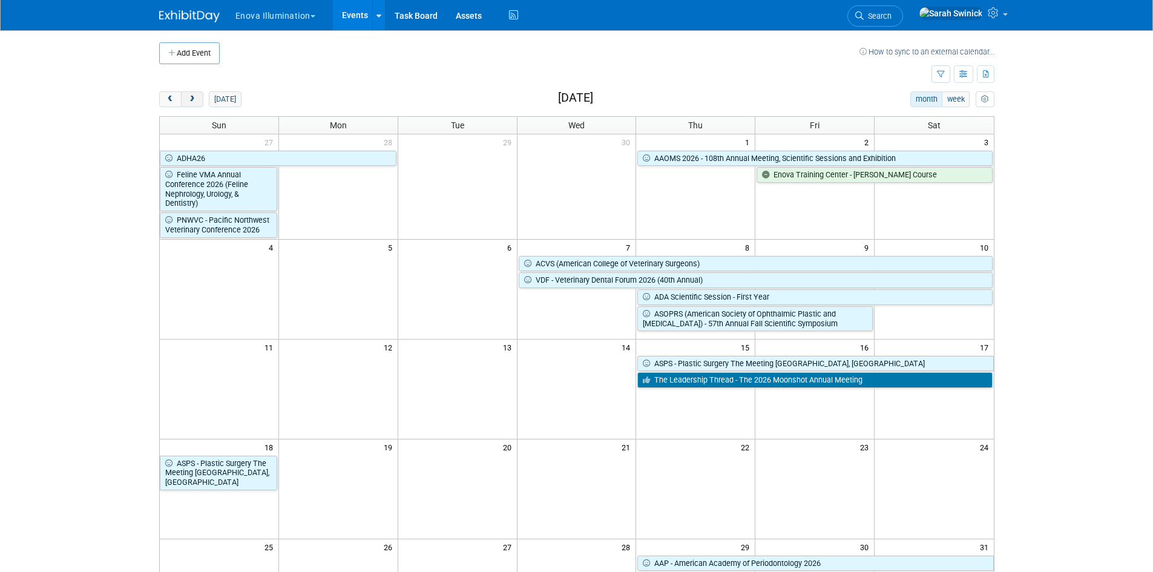
click at [192, 98] on span "next" at bounding box center [192, 100] width 9 height 8
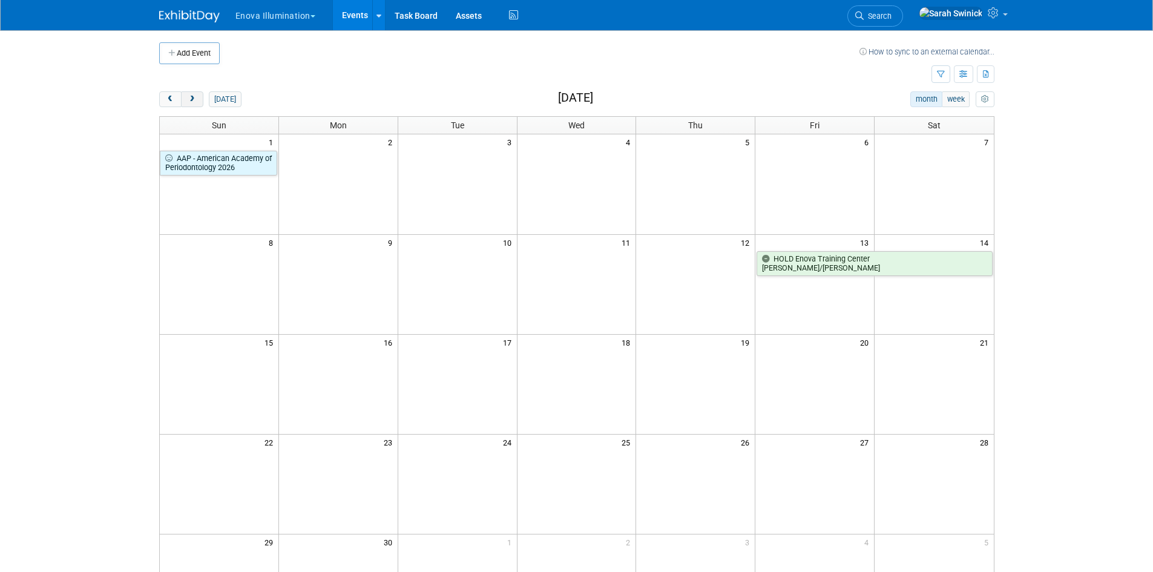
click at [197, 97] on button "next" at bounding box center [192, 99] width 22 height 16
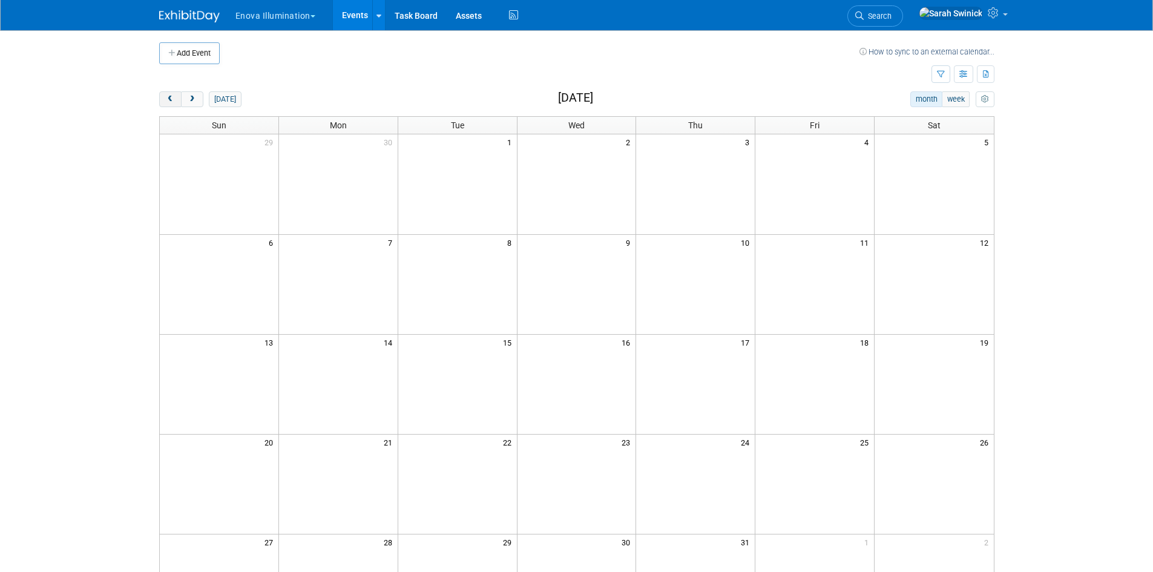
click at [174, 102] on span "prev" at bounding box center [170, 100] width 9 height 8
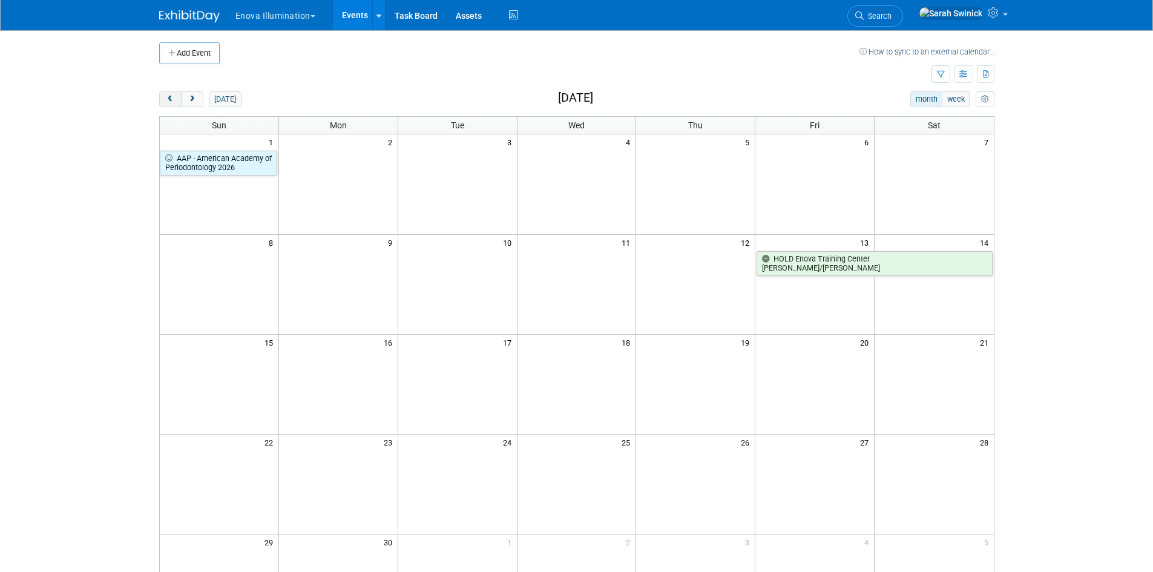
click at [168, 104] on button "prev" at bounding box center [170, 99] width 22 height 16
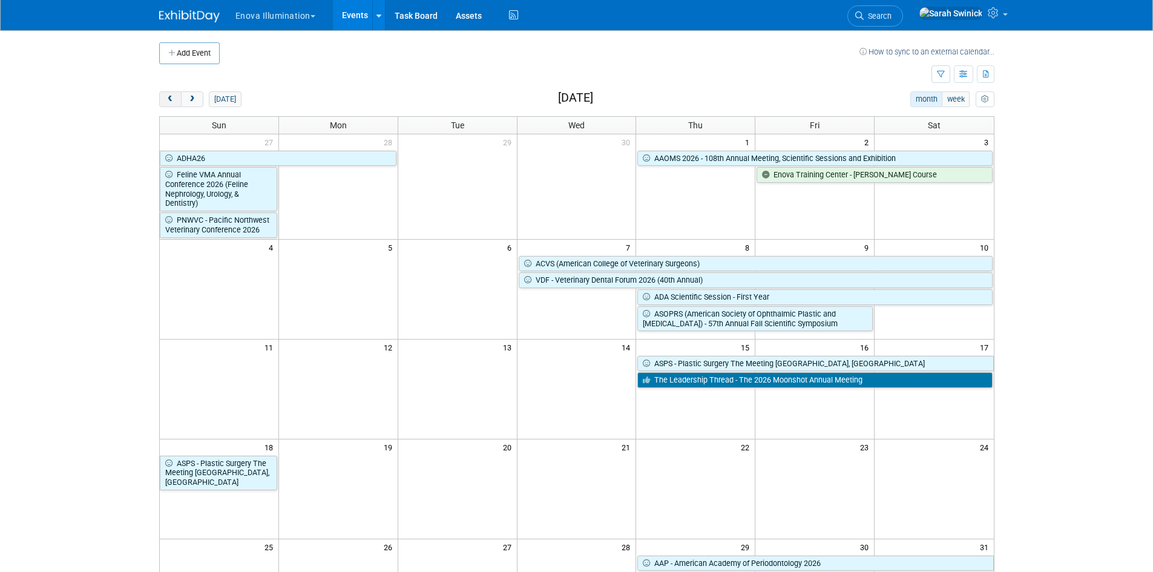
click at [168, 103] on button "prev" at bounding box center [170, 99] width 22 height 16
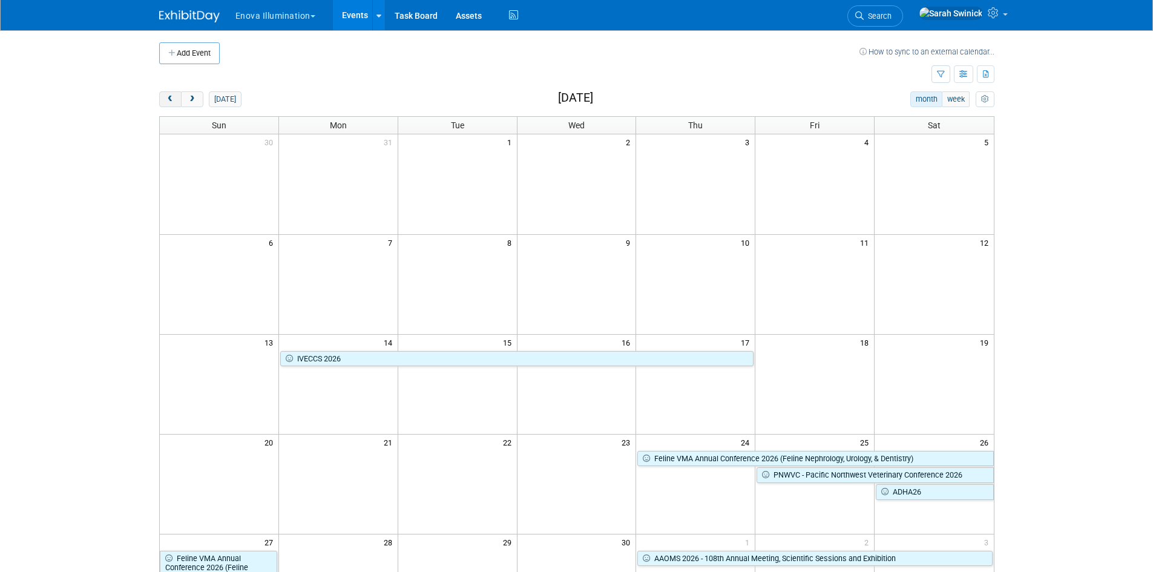
click at [168, 103] on span "prev" at bounding box center [170, 100] width 9 height 8
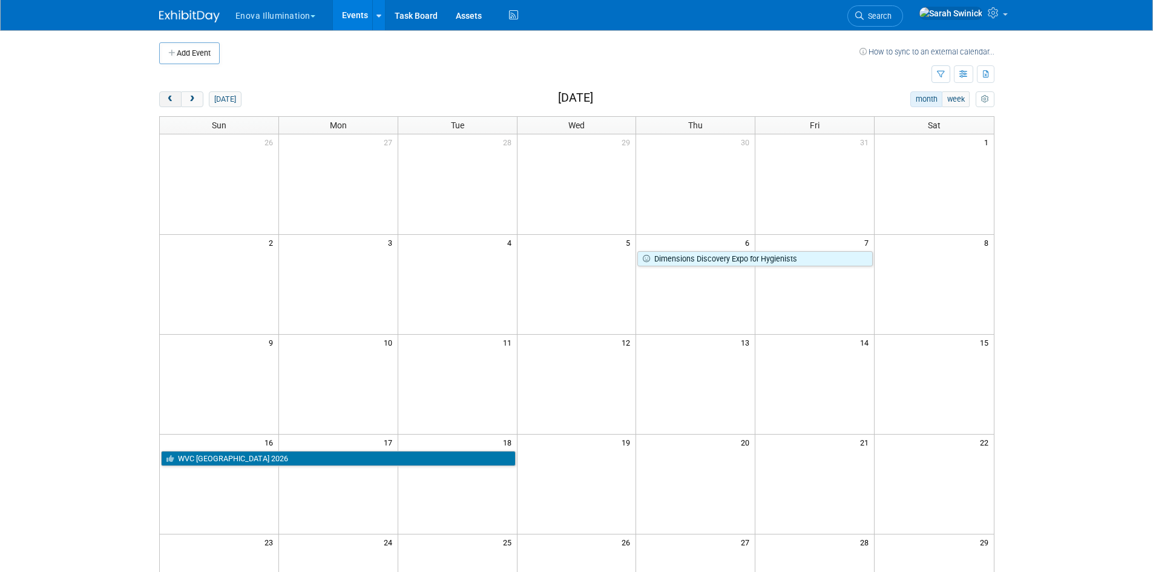
click at [168, 103] on span "prev" at bounding box center [170, 100] width 9 height 8
click at [168, 102] on span "prev" at bounding box center [170, 100] width 9 height 8
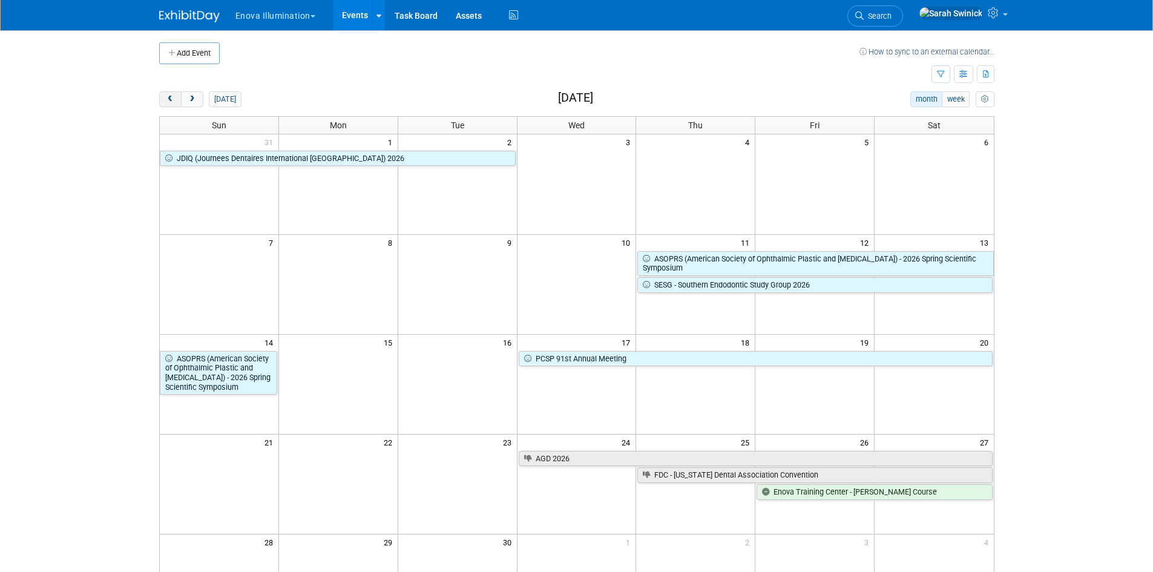
click at [168, 102] on span "prev" at bounding box center [170, 100] width 9 height 8
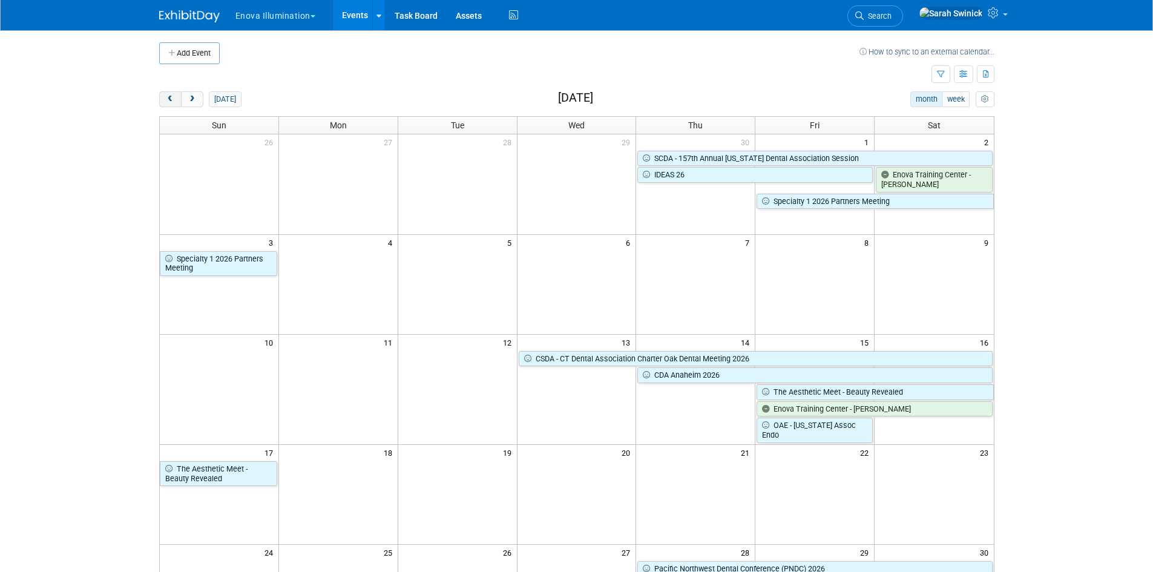
click at [168, 102] on span "prev" at bounding box center [170, 100] width 9 height 8
click at [167, 102] on span "prev" at bounding box center [170, 100] width 9 height 8
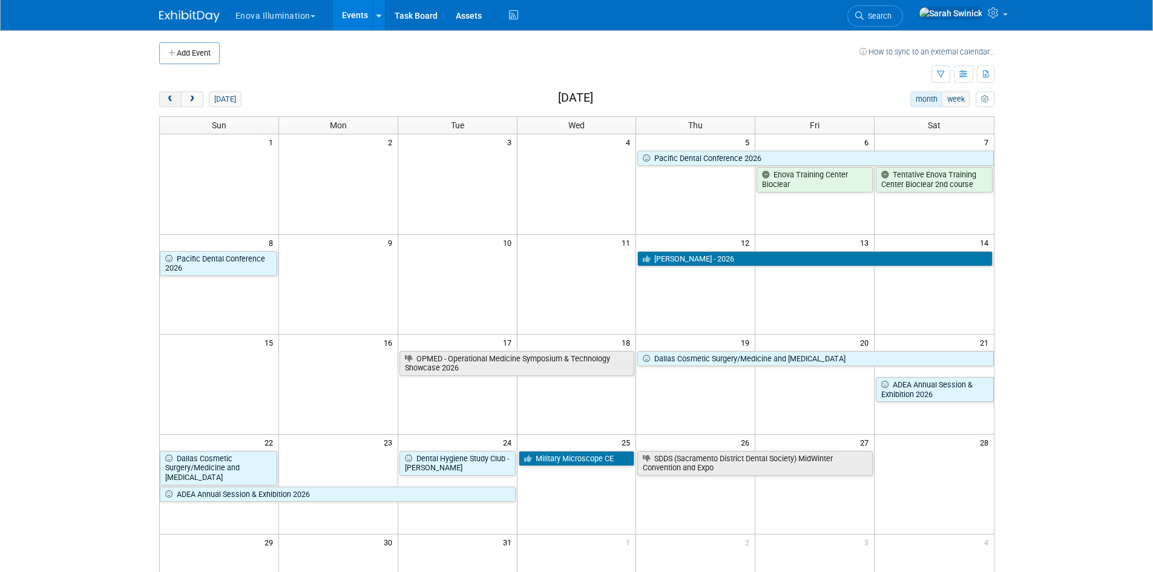
click at [167, 102] on span "prev" at bounding box center [170, 100] width 9 height 8
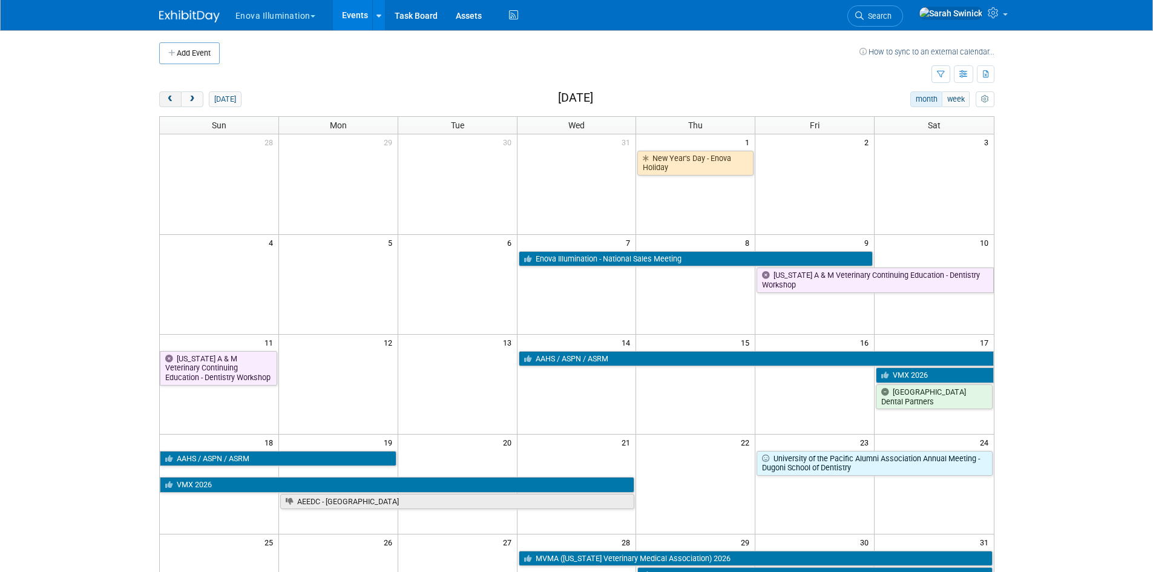
click at [167, 102] on span "prev" at bounding box center [170, 100] width 9 height 8
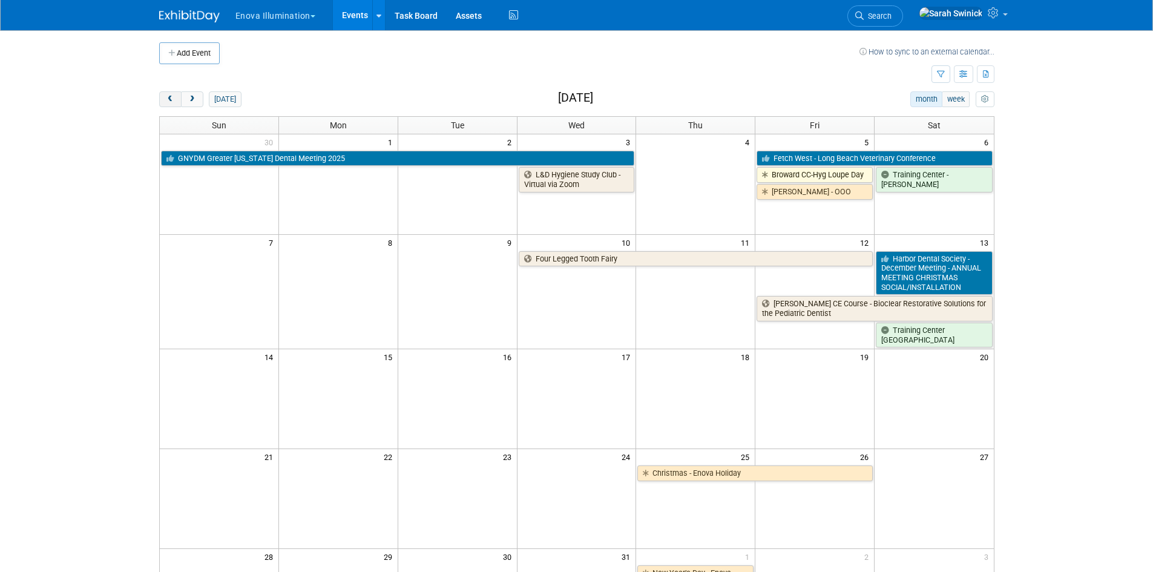
click at [167, 102] on span "prev" at bounding box center [170, 100] width 9 height 8
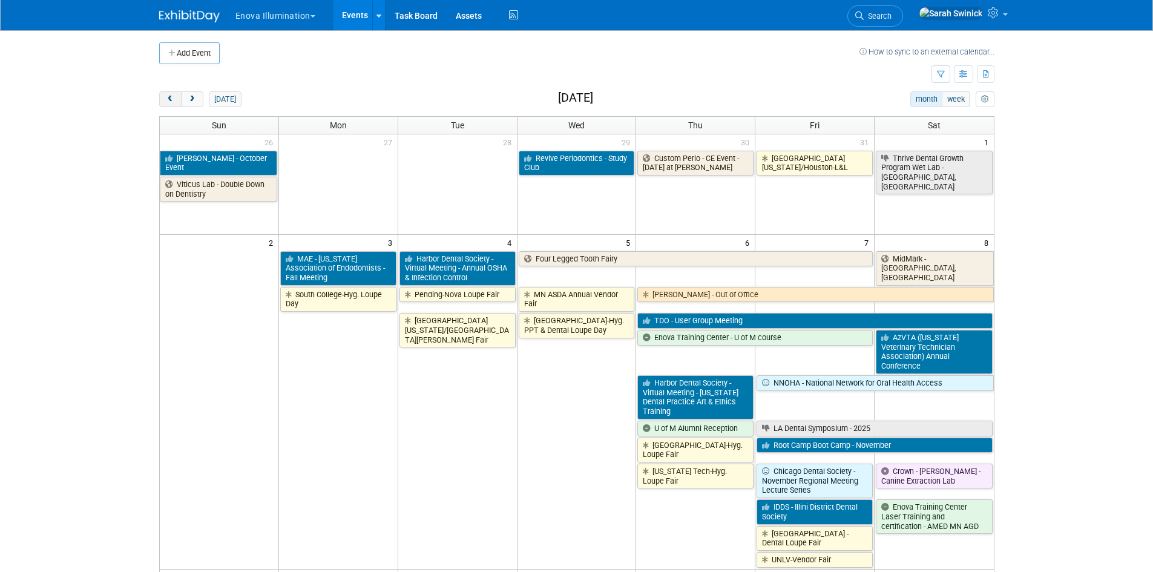
click at [167, 101] on span "prev" at bounding box center [170, 100] width 9 height 8
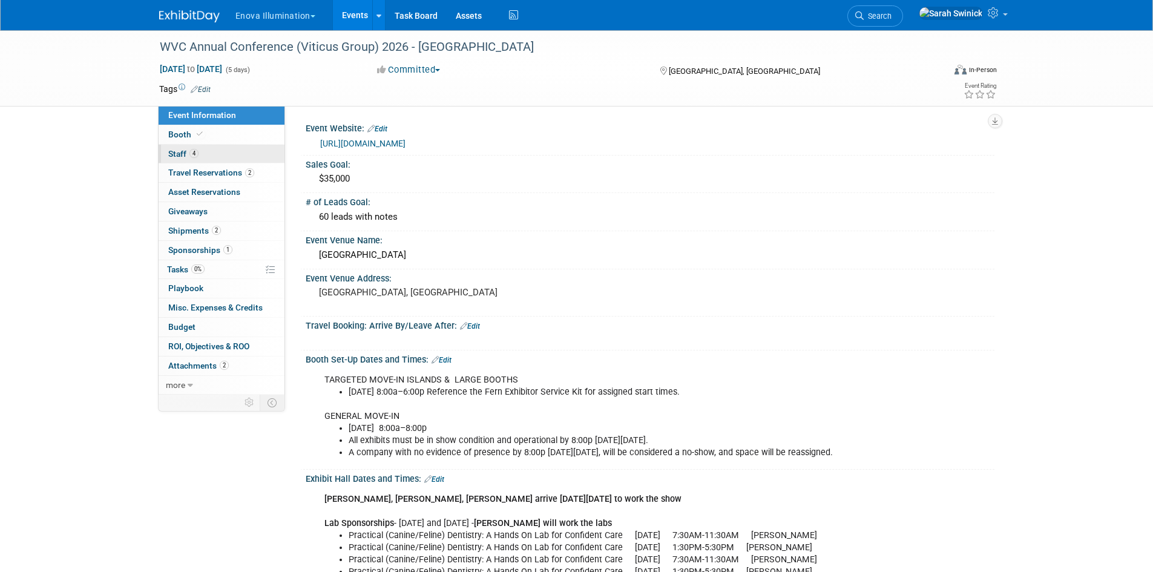
click at [236, 156] on link "4 Staff 4" at bounding box center [222, 154] width 126 height 19
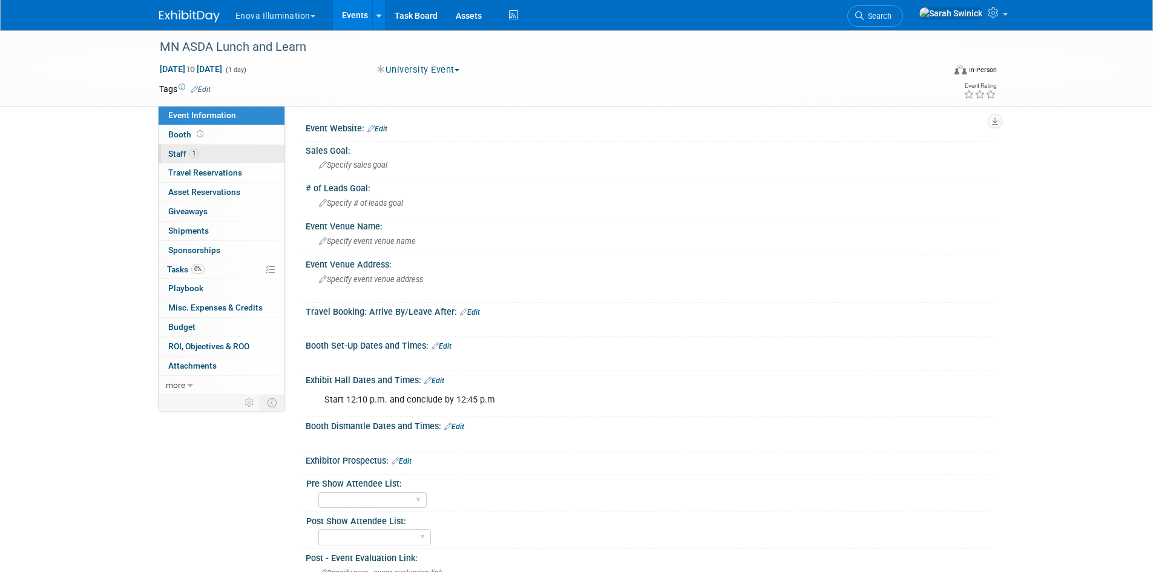
click at [263, 150] on link "1 Staff 1" at bounding box center [222, 154] width 126 height 19
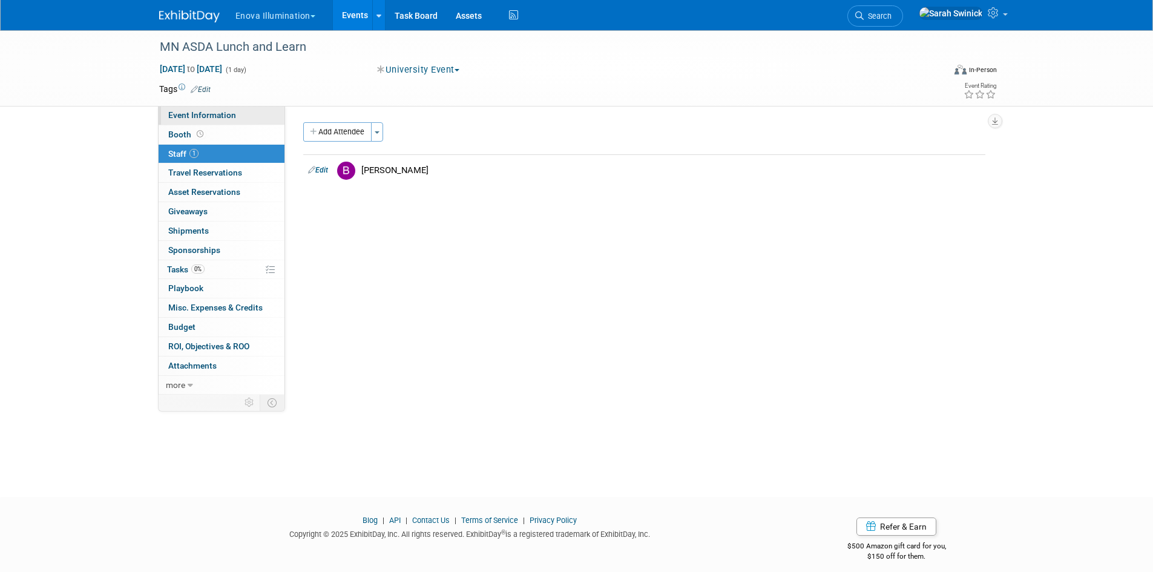
click at [205, 119] on span "Event Information" at bounding box center [202, 115] width 68 height 10
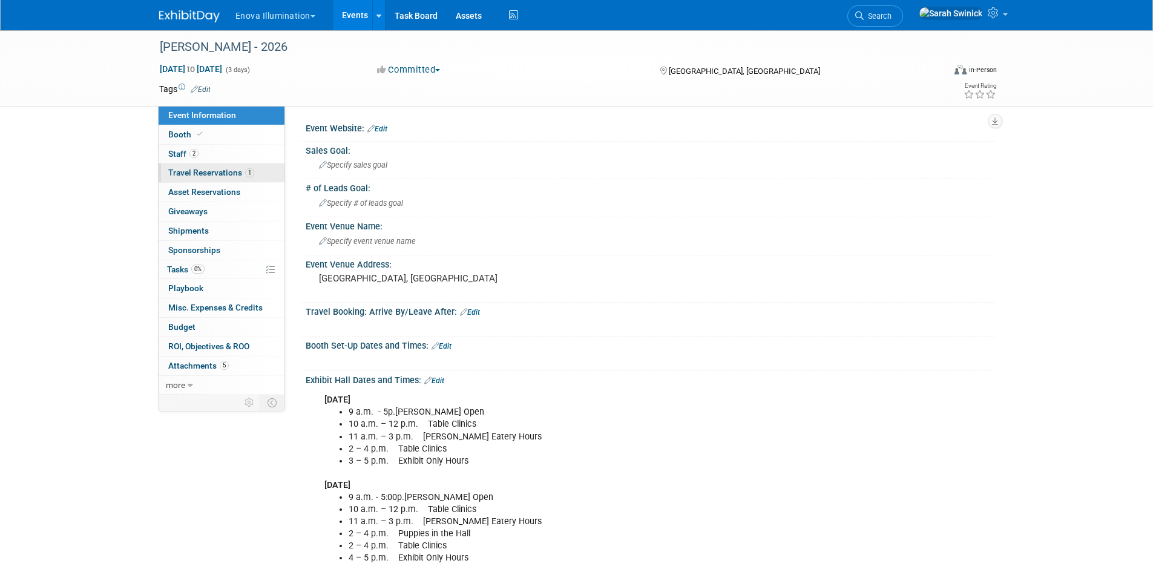
click at [252, 165] on link "1 Travel Reservations 1" at bounding box center [222, 172] width 126 height 19
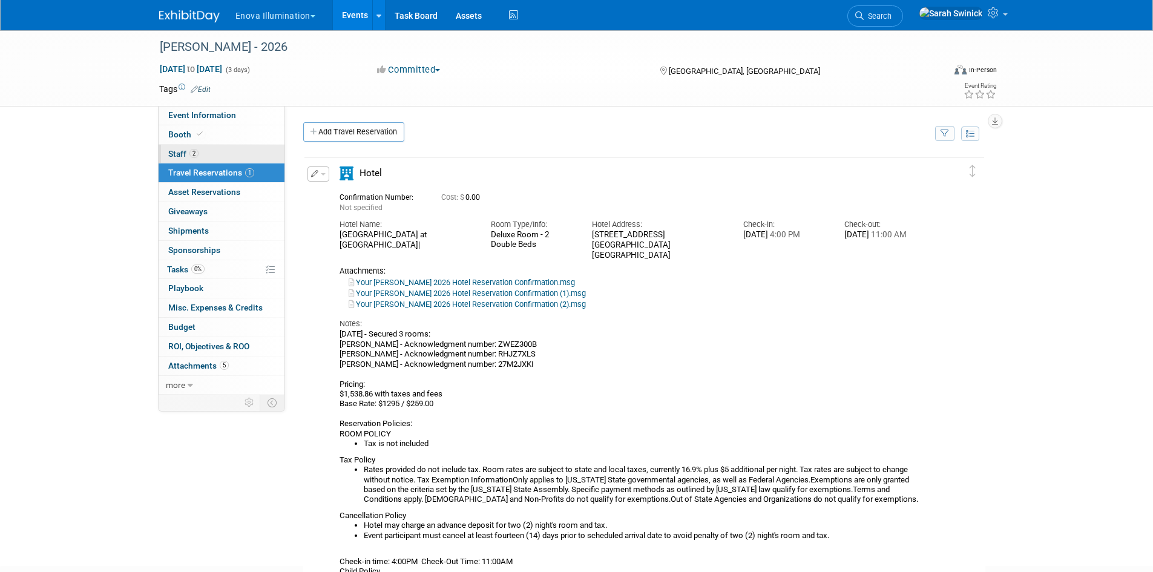
click at [249, 157] on link "2 Staff 2" at bounding box center [222, 154] width 126 height 19
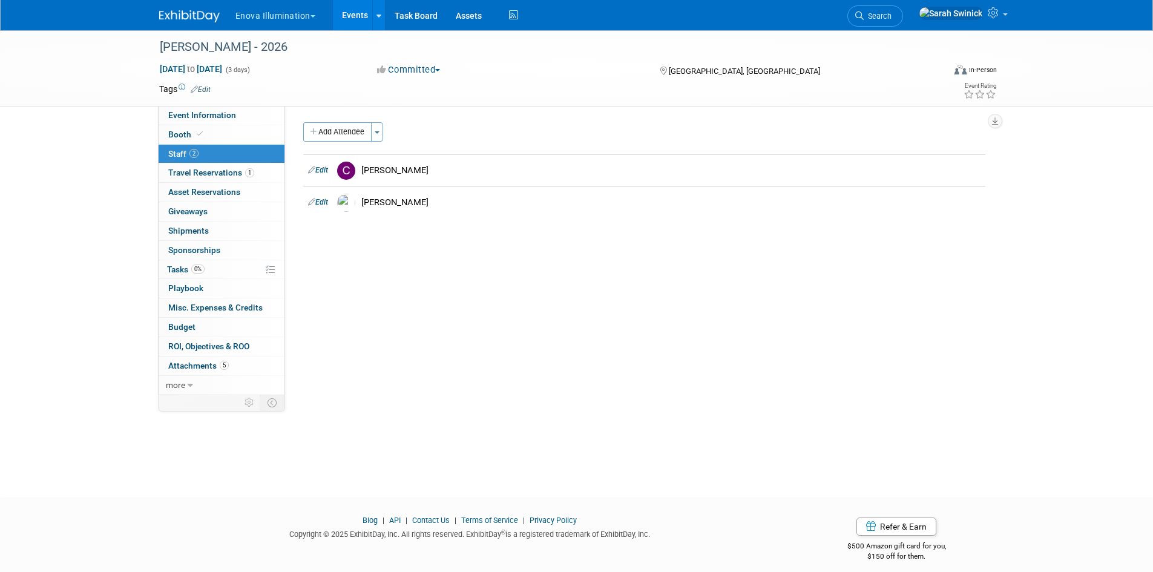
drag, startPoint x: 13, startPoint y: 2, endPoint x: 427, endPoint y: 277, distance: 497.9
click at [426, 277] on div "Event Website: Edit Sales Goal: Specify sales goal # of Leads Goal: Specify # o…" at bounding box center [640, 250] width 710 height 289
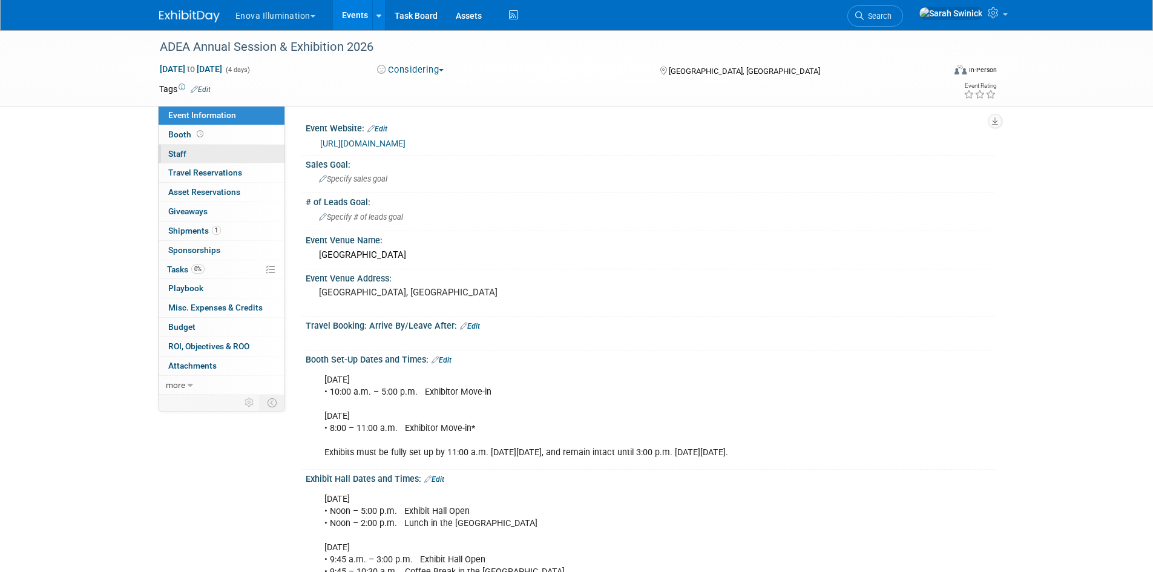
click at [205, 156] on link "0 Staff 0" at bounding box center [222, 154] width 126 height 19
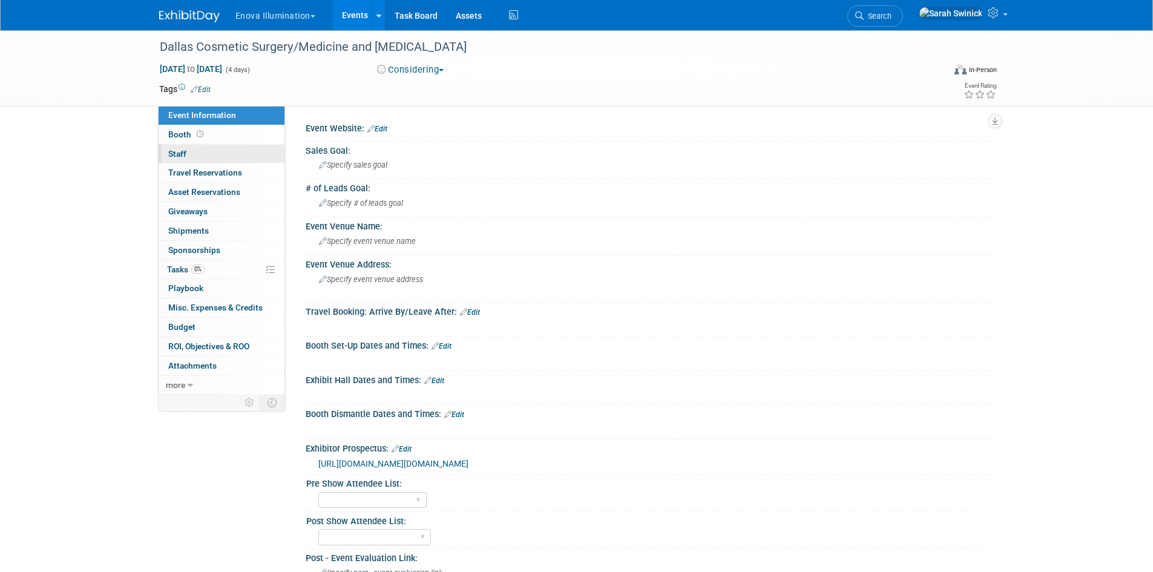
click at [234, 156] on link "0 Staff 0" at bounding box center [222, 154] width 126 height 19
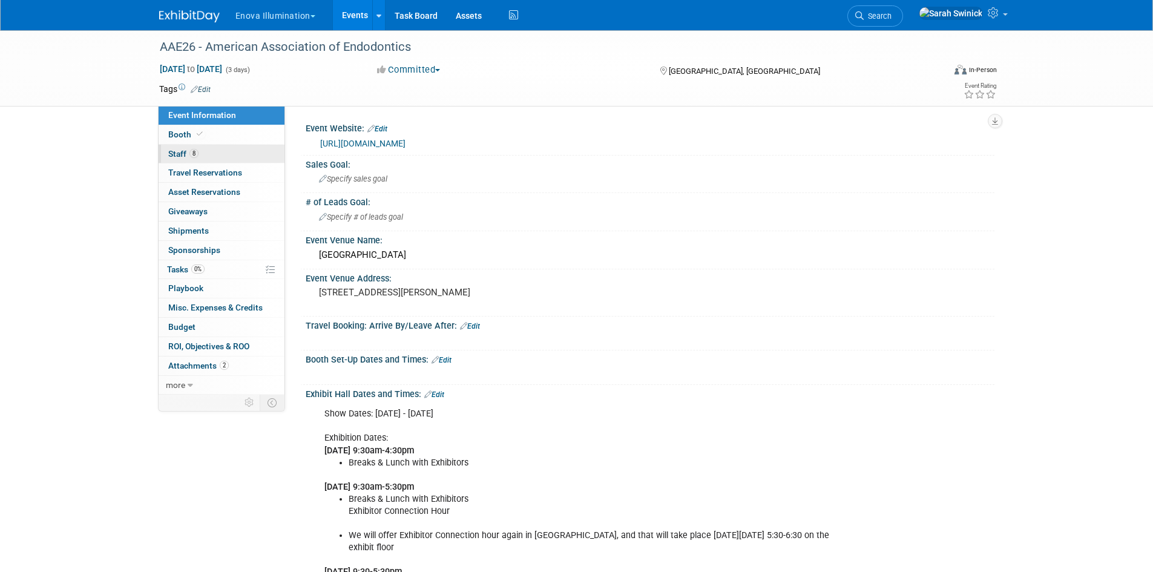
click at [174, 153] on span "Staff 8" at bounding box center [183, 154] width 30 height 10
